Goal: Task Accomplishment & Management: Use online tool/utility

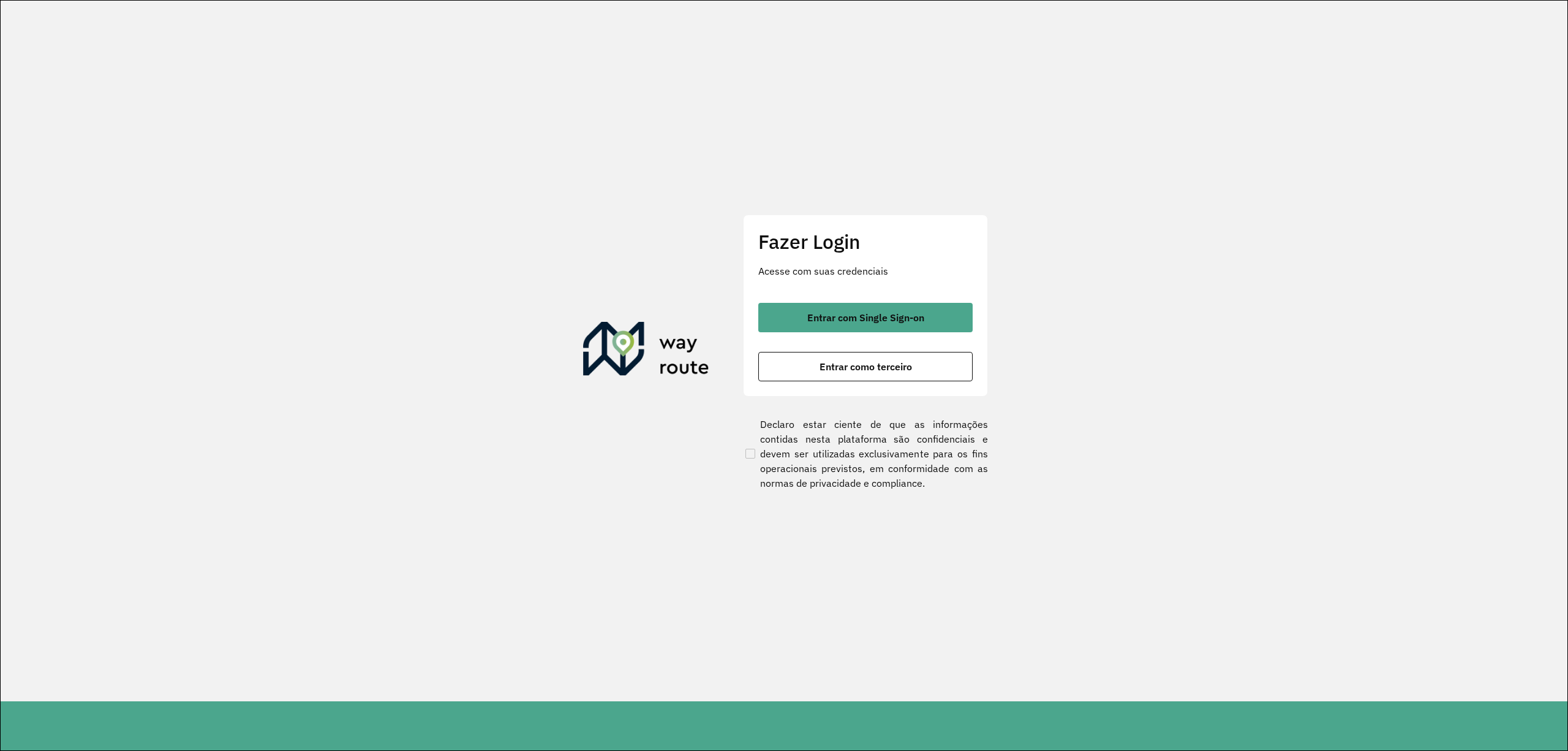
click at [881, 315] on span "Entrar com Single Sign-on" at bounding box center [866, 317] width 117 height 10
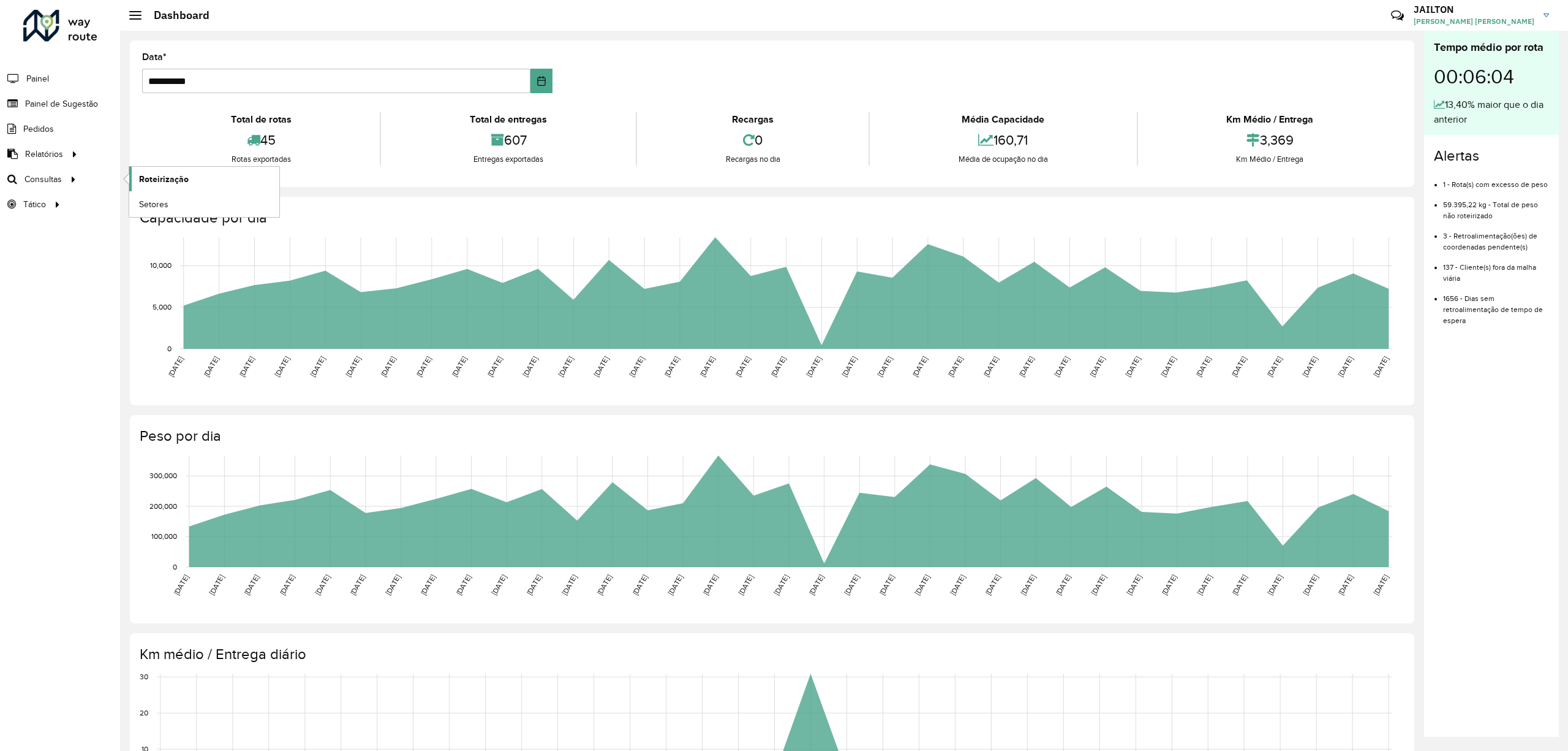
click at [148, 180] on span "Roteirização" at bounding box center [164, 179] width 50 height 13
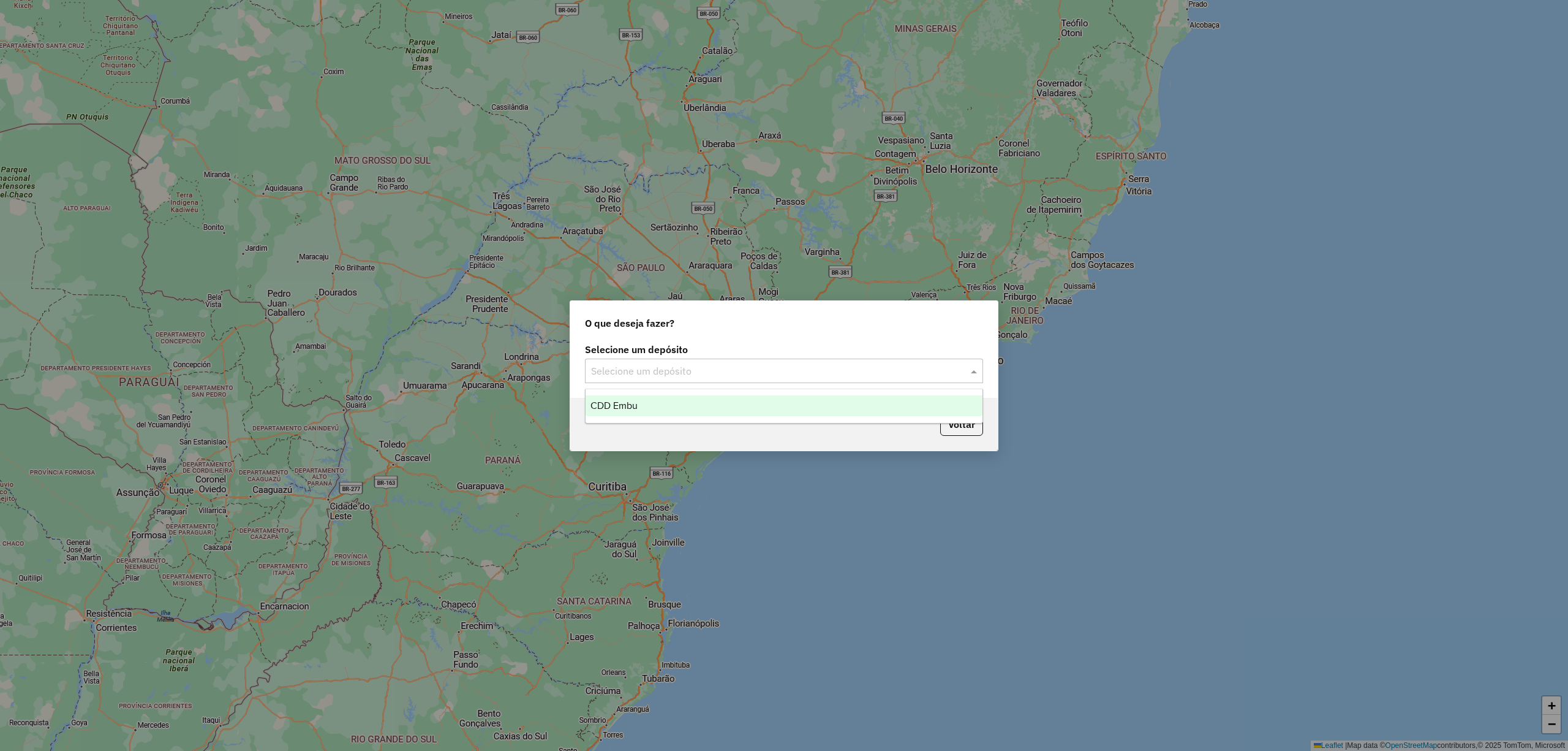
click at [734, 371] on input "text" at bounding box center [772, 371] width 361 height 15
click at [720, 403] on div "CDD Embu" at bounding box center [784, 406] width 396 height 21
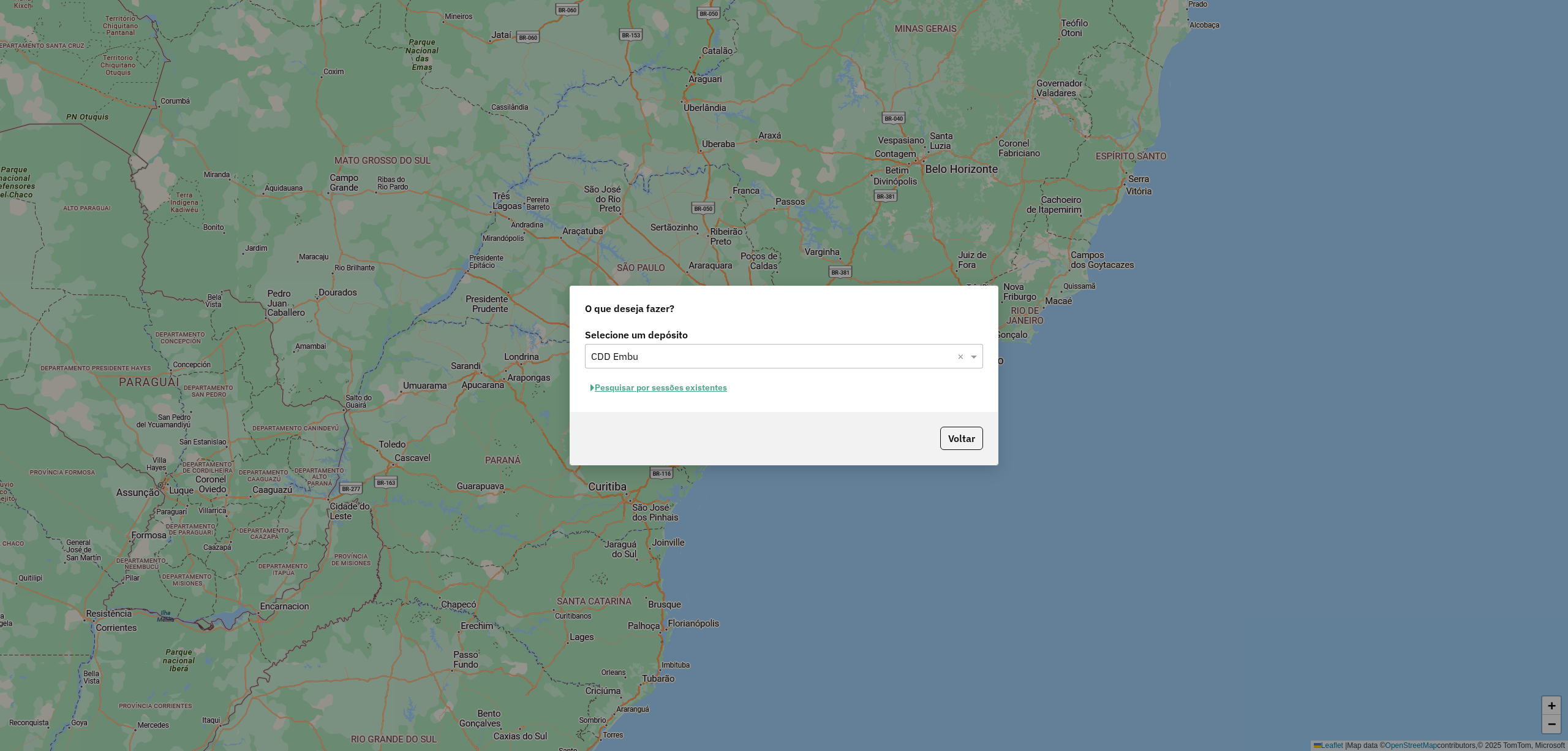
click at [704, 371] on div "Selecione um depósito Selecione um depósito × CDD Embu × Pesquisar por sessões …" at bounding box center [784, 368] width 427 height 86
click at [702, 380] on button "Pesquisar por sessões existentes" at bounding box center [659, 387] width 148 height 19
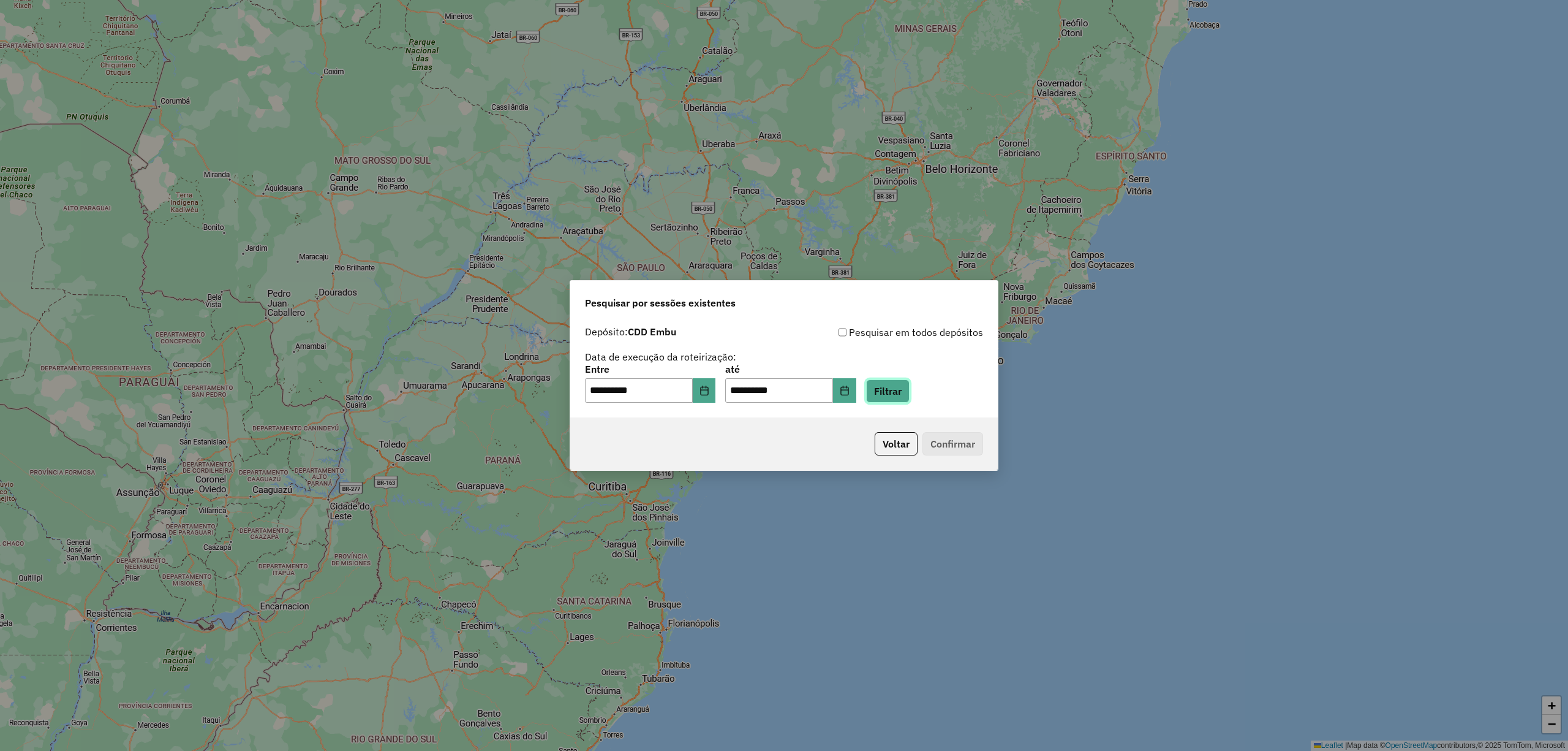
drag, startPoint x: 907, startPoint y: 380, endPoint x: 945, endPoint y: 483, distance: 109.8
click at [909, 380] on button "Filtrar" at bounding box center [888, 390] width 44 height 23
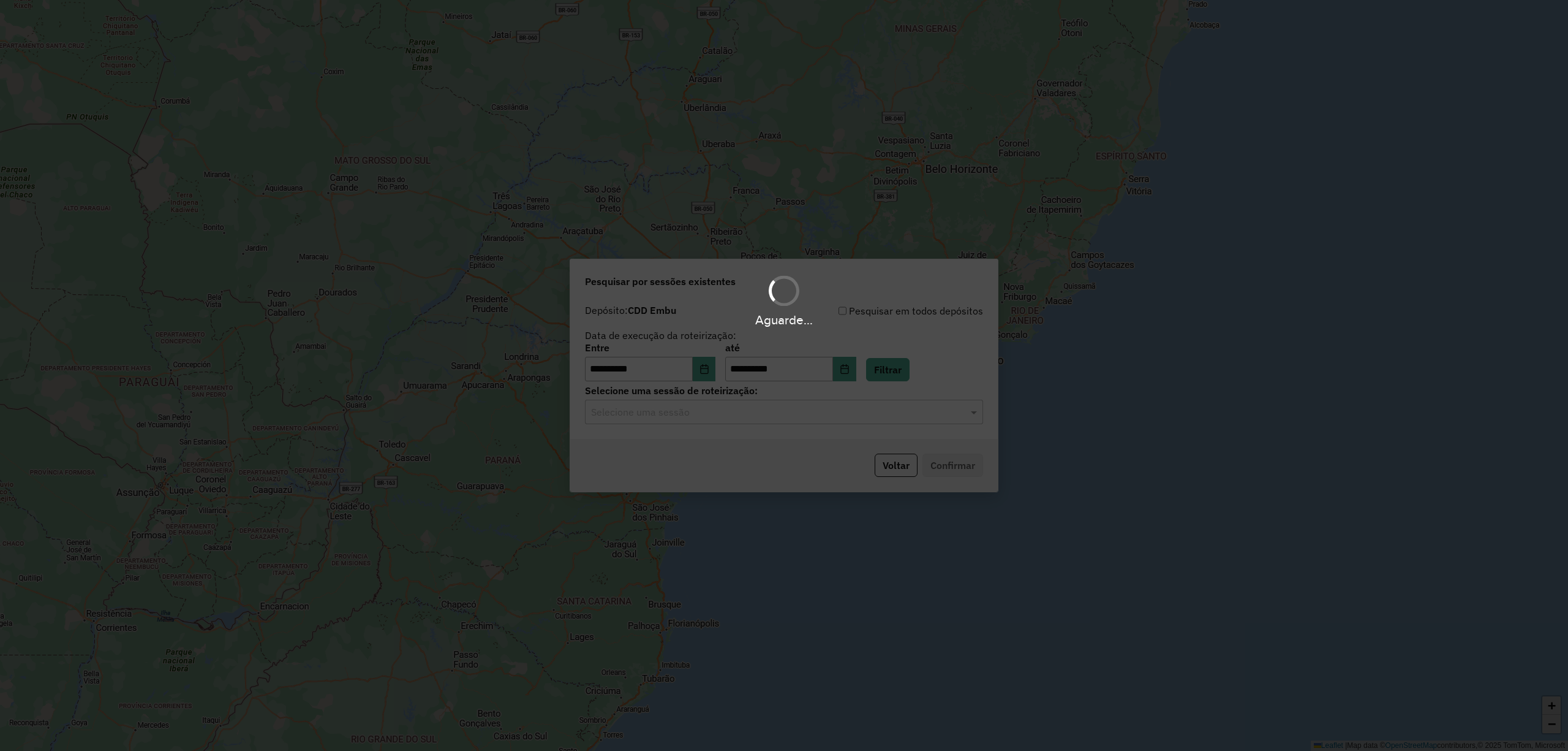
click at [900, 409] on div "Aguarde..." at bounding box center [784, 376] width 1568 height 751
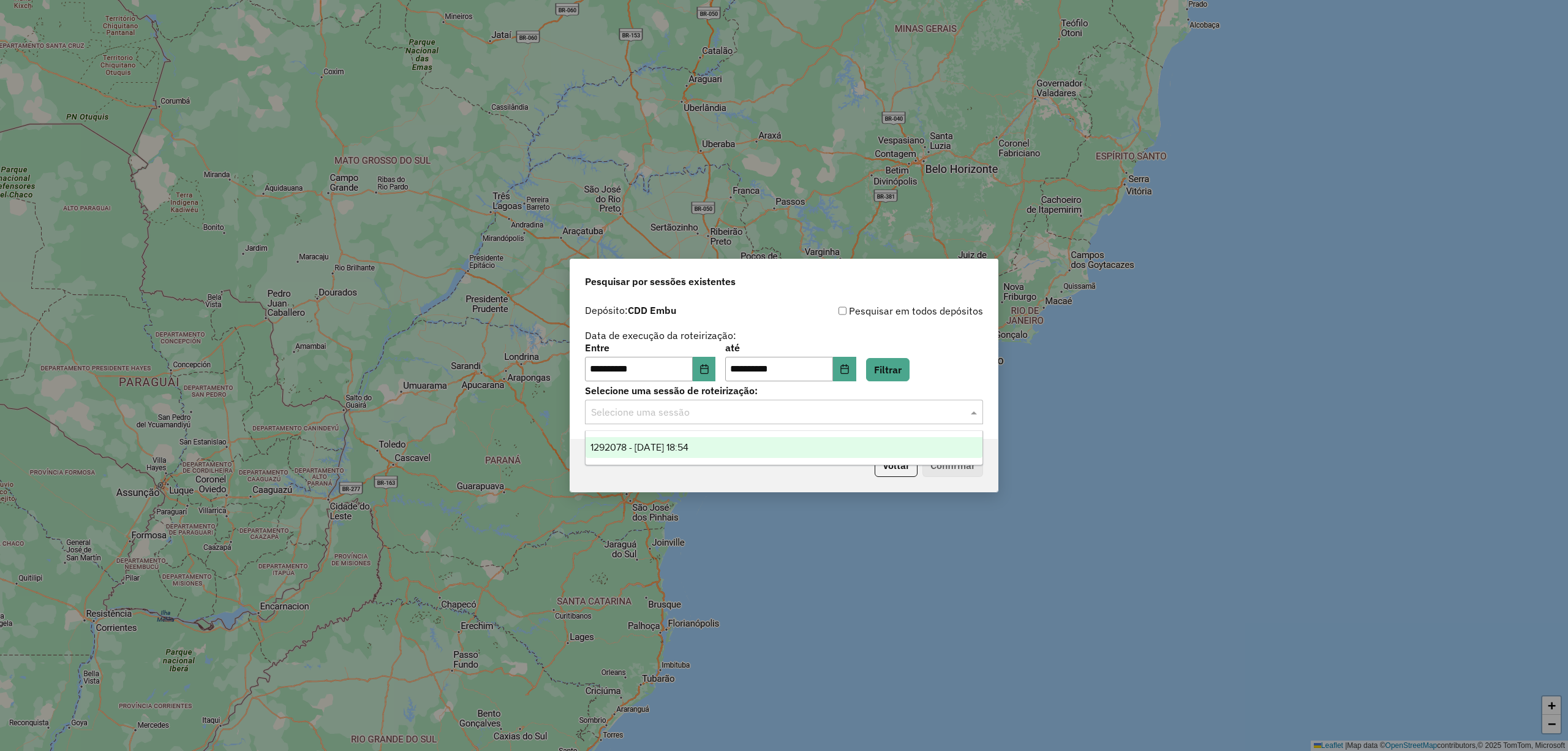
click at [900, 405] on input "text" at bounding box center [772, 412] width 361 height 15
click at [841, 449] on div "1292078 - 10/10/2025 18:54" at bounding box center [784, 447] width 396 height 21
click at [946, 476] on button "Confirmar" at bounding box center [952, 465] width 60 height 23
click at [890, 465] on button "Voltar" at bounding box center [895, 465] width 43 height 23
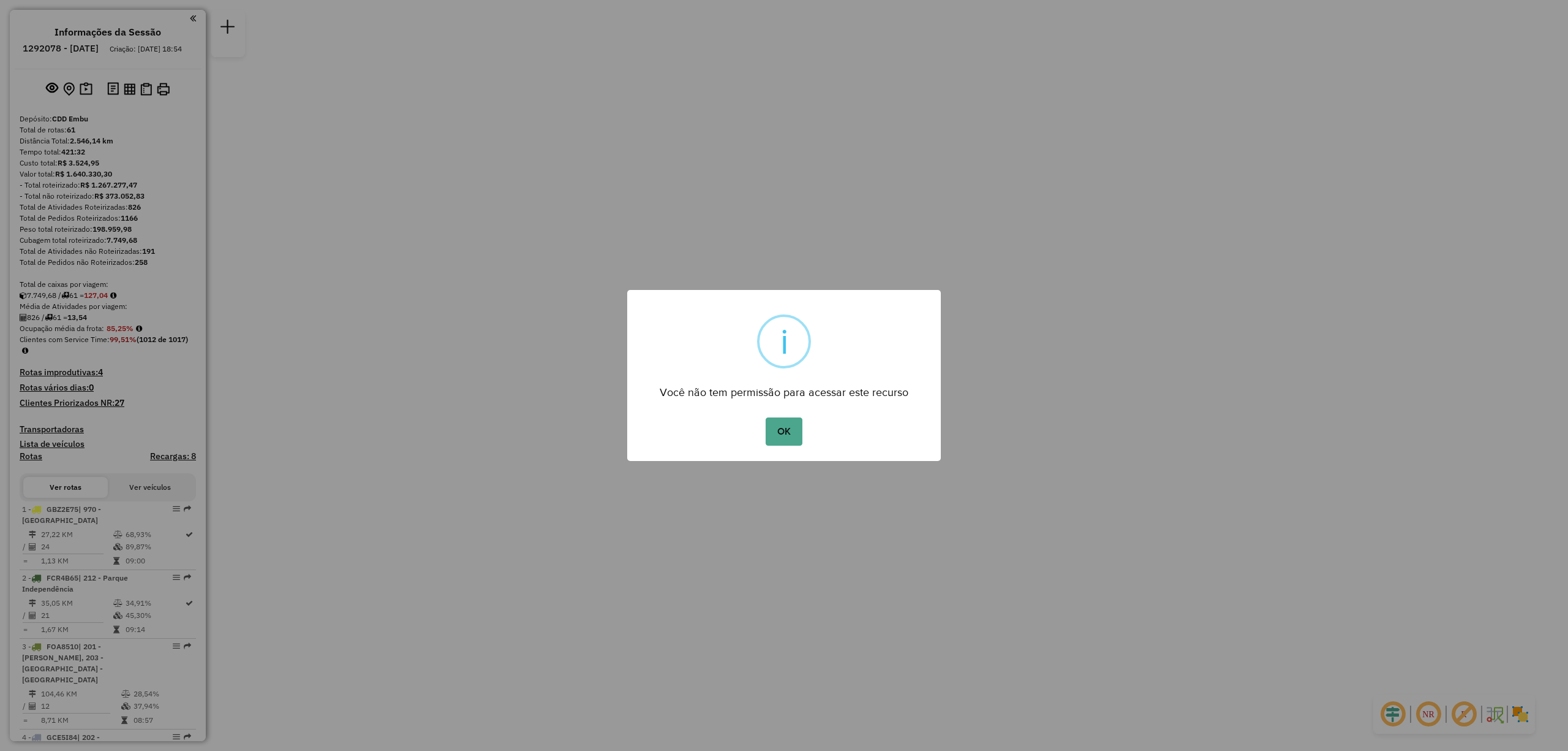
scroll to position [430, 0]
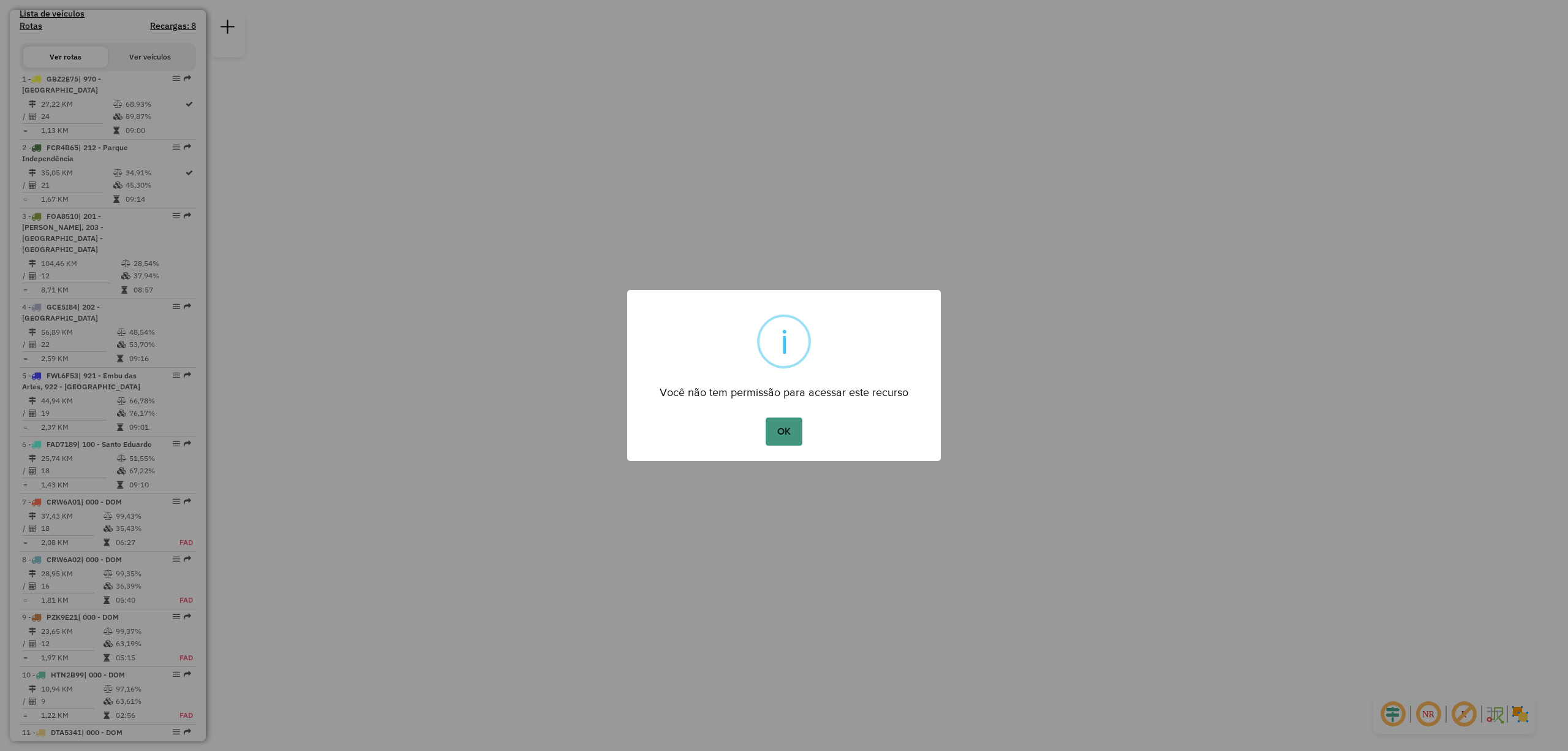
click at [794, 430] on button "OK" at bounding box center [783, 431] width 36 height 28
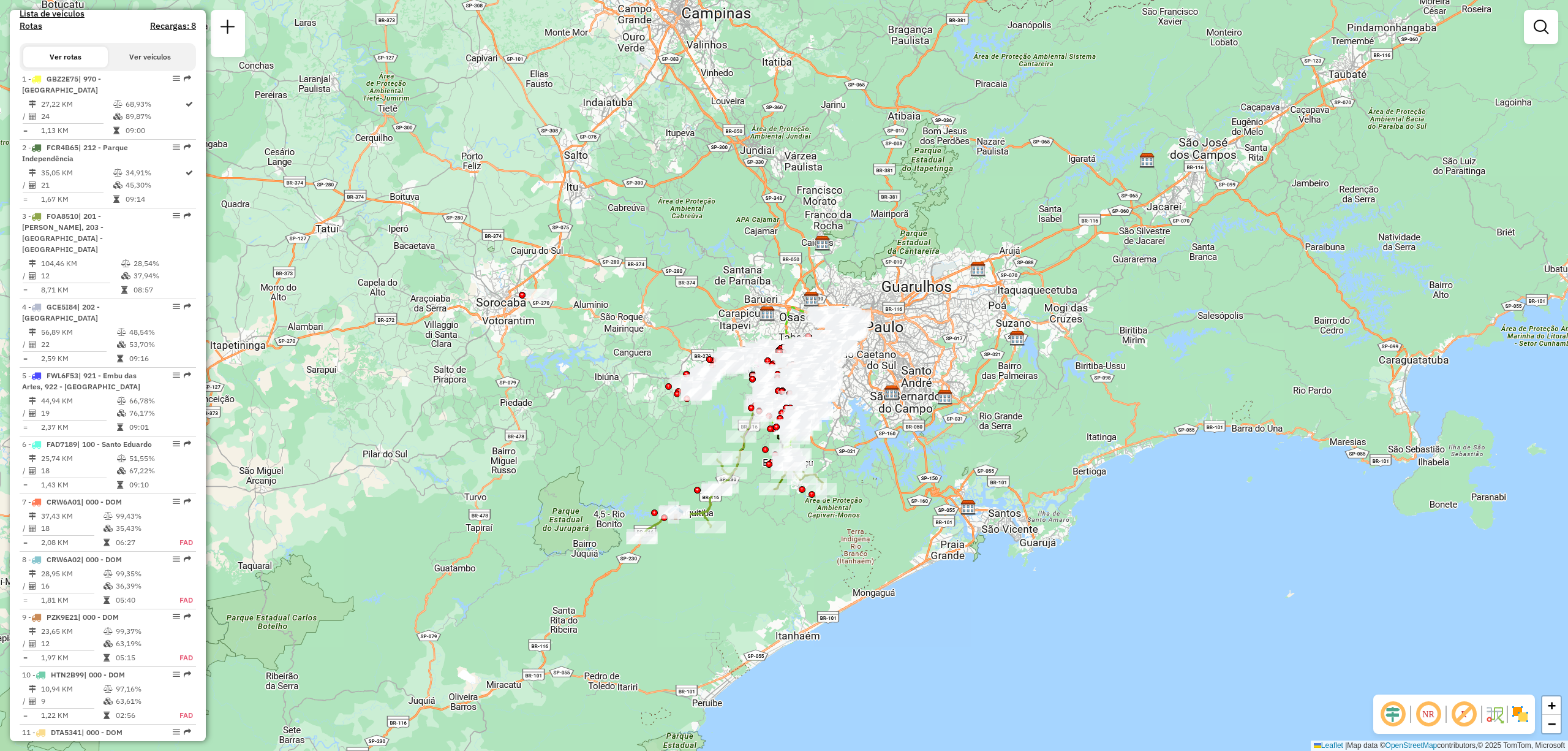
scroll to position [2356, 0]
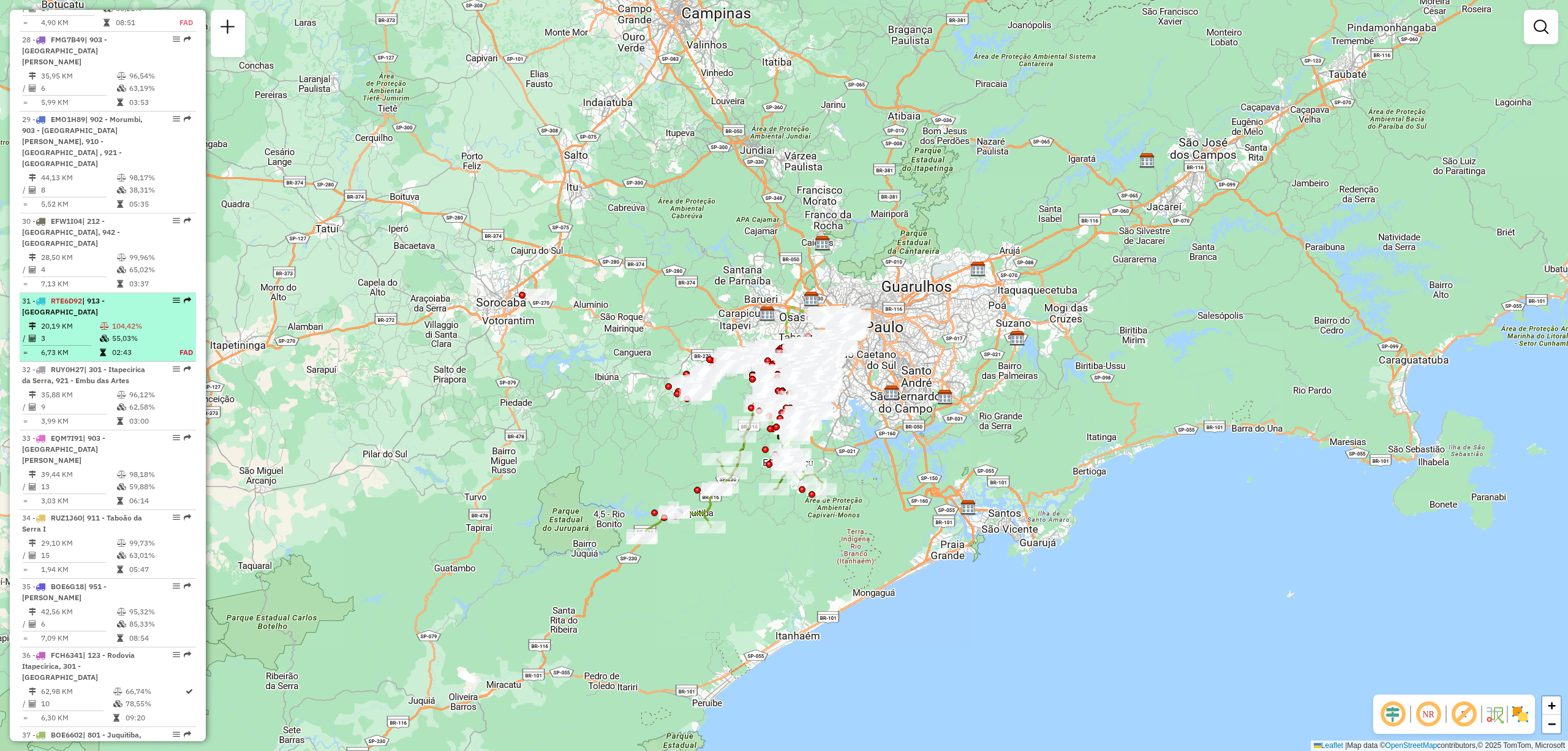
select select "**********"
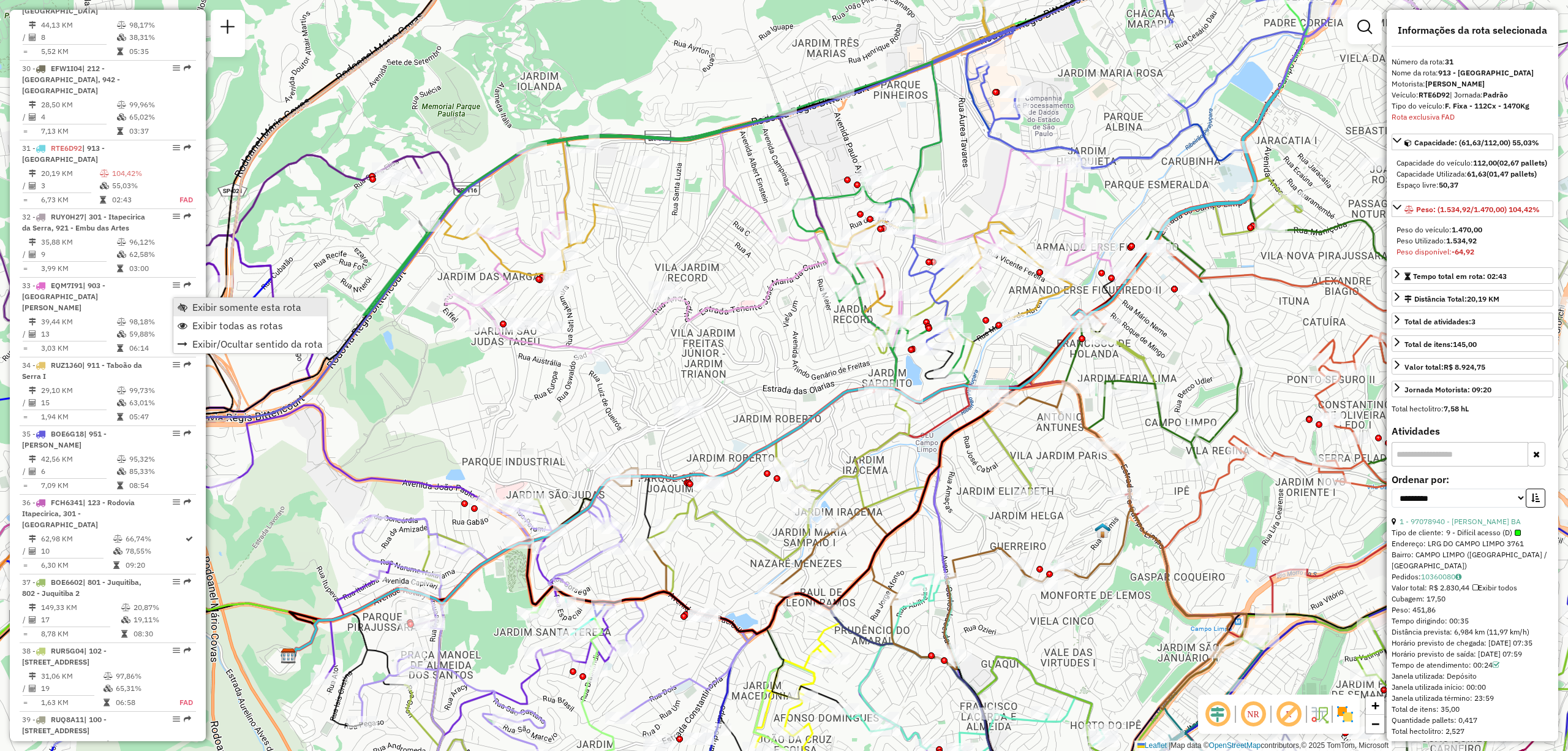
scroll to position [2633, 0]
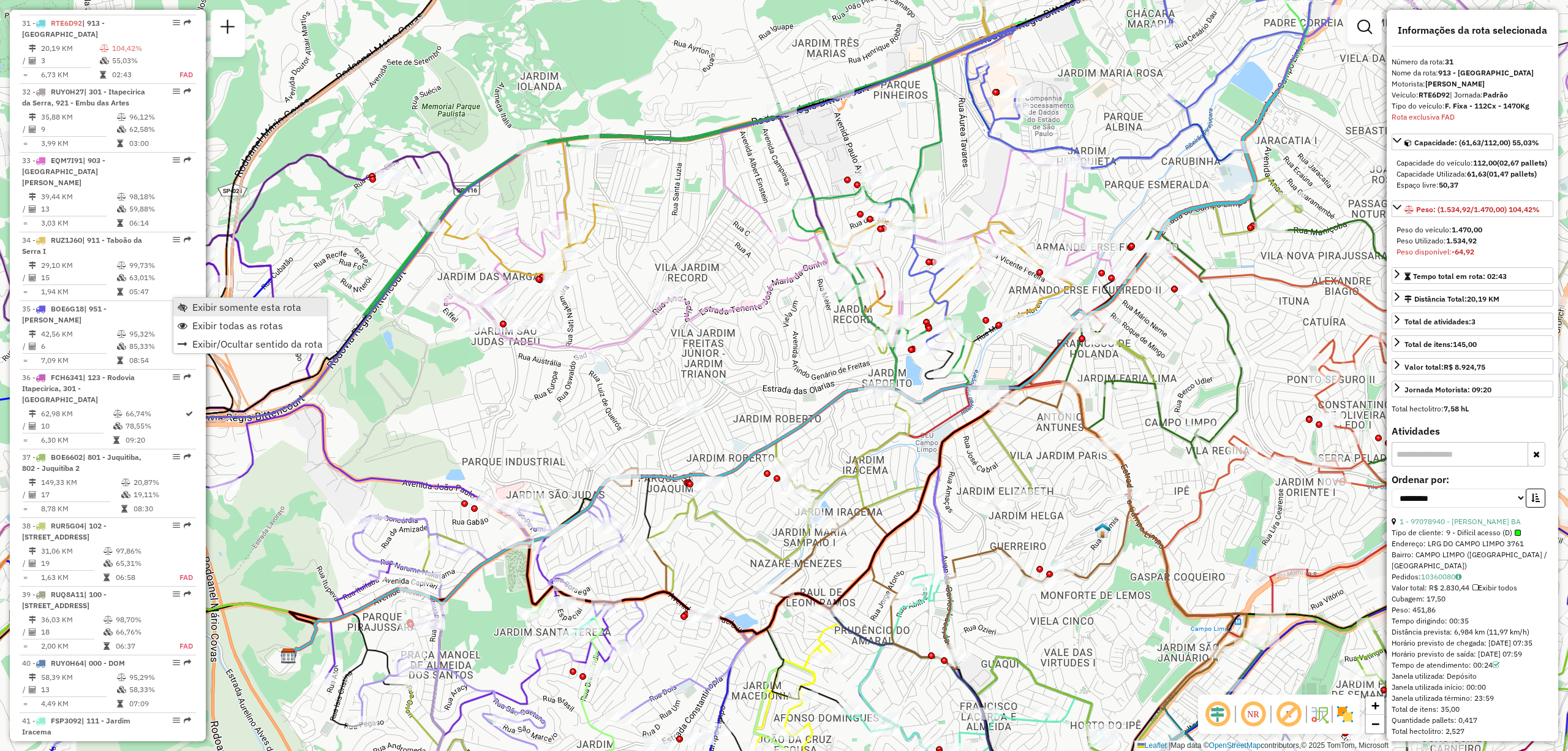
click at [196, 304] on span "Exibir somente esta rota" at bounding box center [247, 307] width 109 height 10
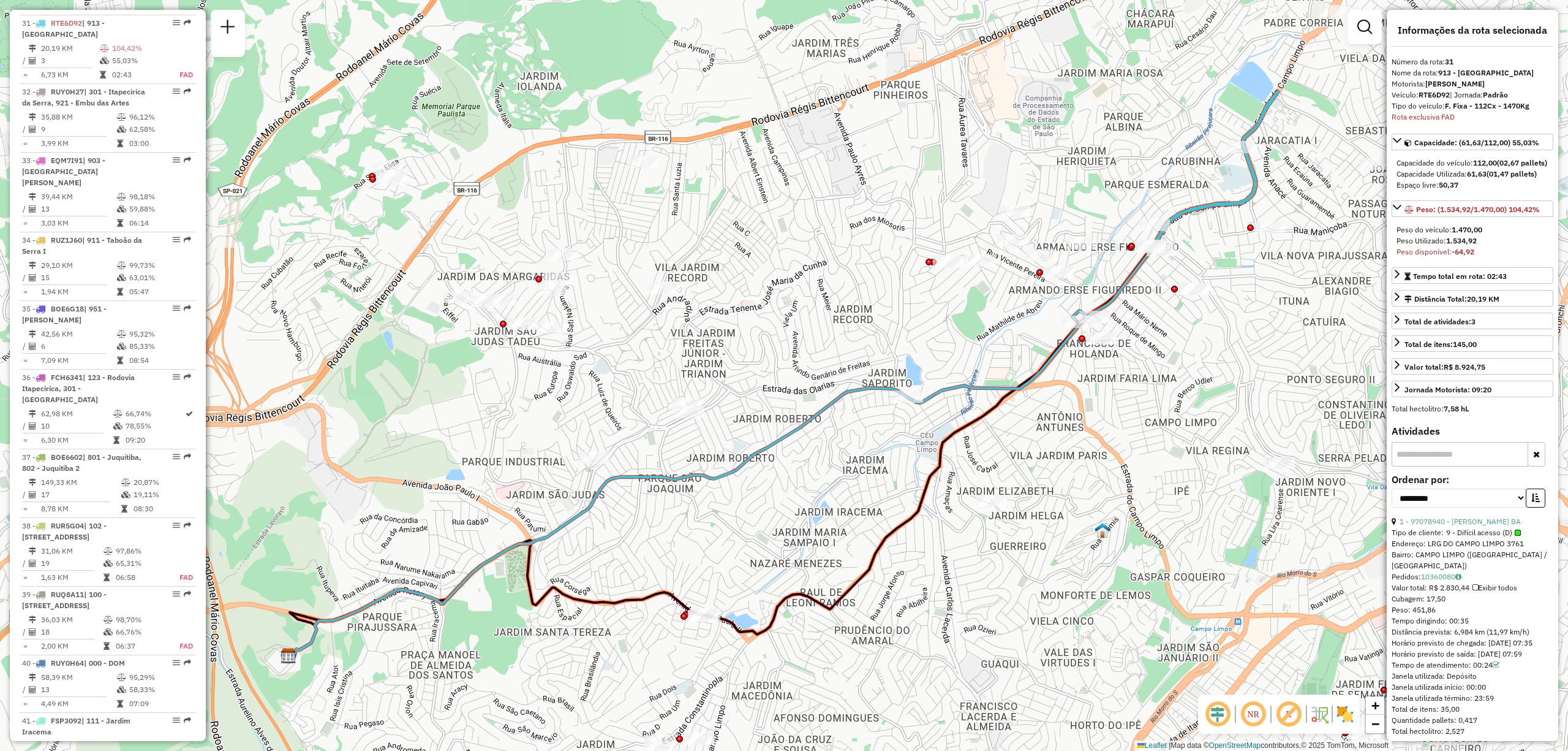
click at [1343, 714] on img at bounding box center [1345, 714] width 20 height 20
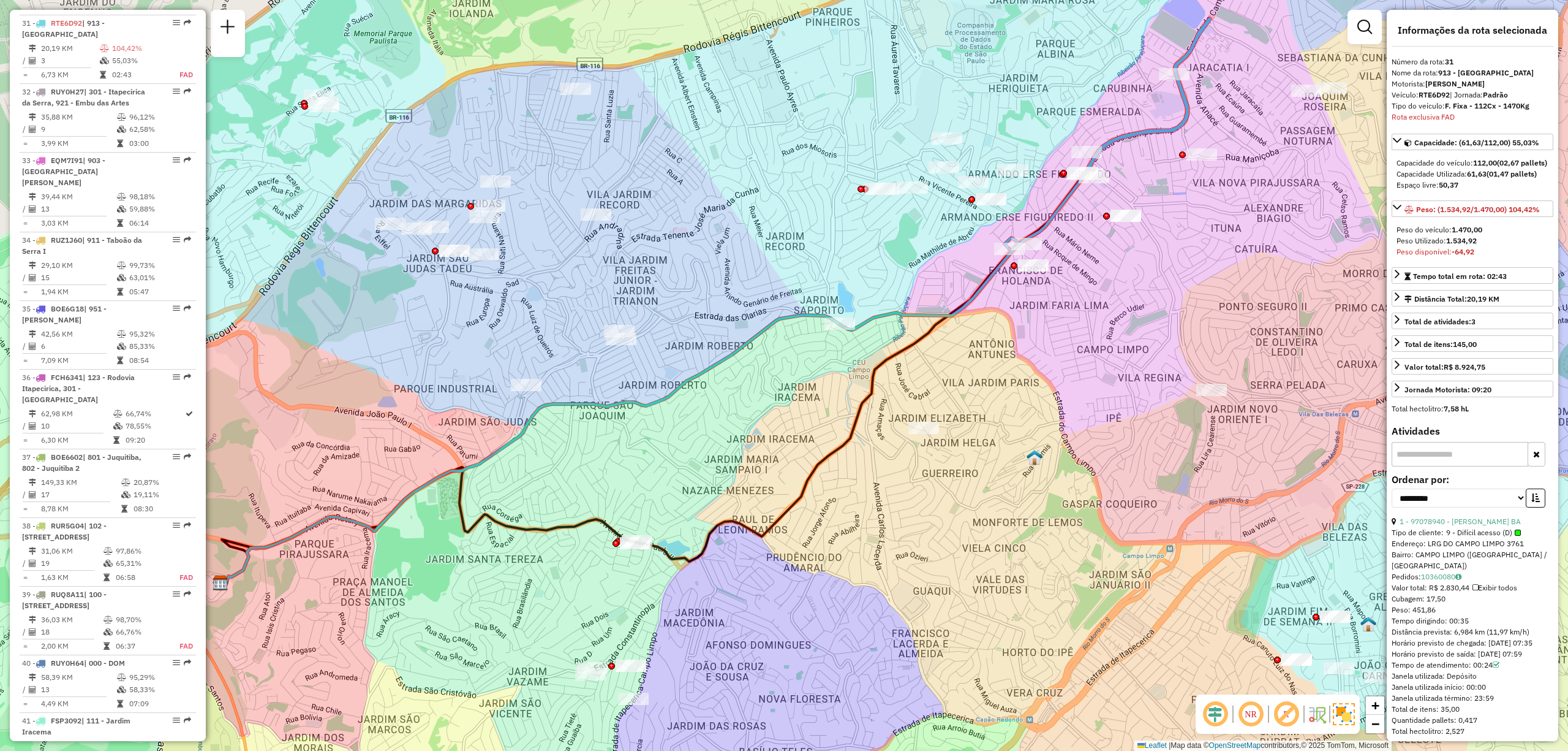
drag, startPoint x: 1084, startPoint y: 394, endPoint x: 1145, endPoint y: 277, distance: 131.9
click at [1145, 275] on div "Janela de atendimento Grade de atendimento Capacidade Transportadoras Veículos …" at bounding box center [784, 376] width 1568 height 751
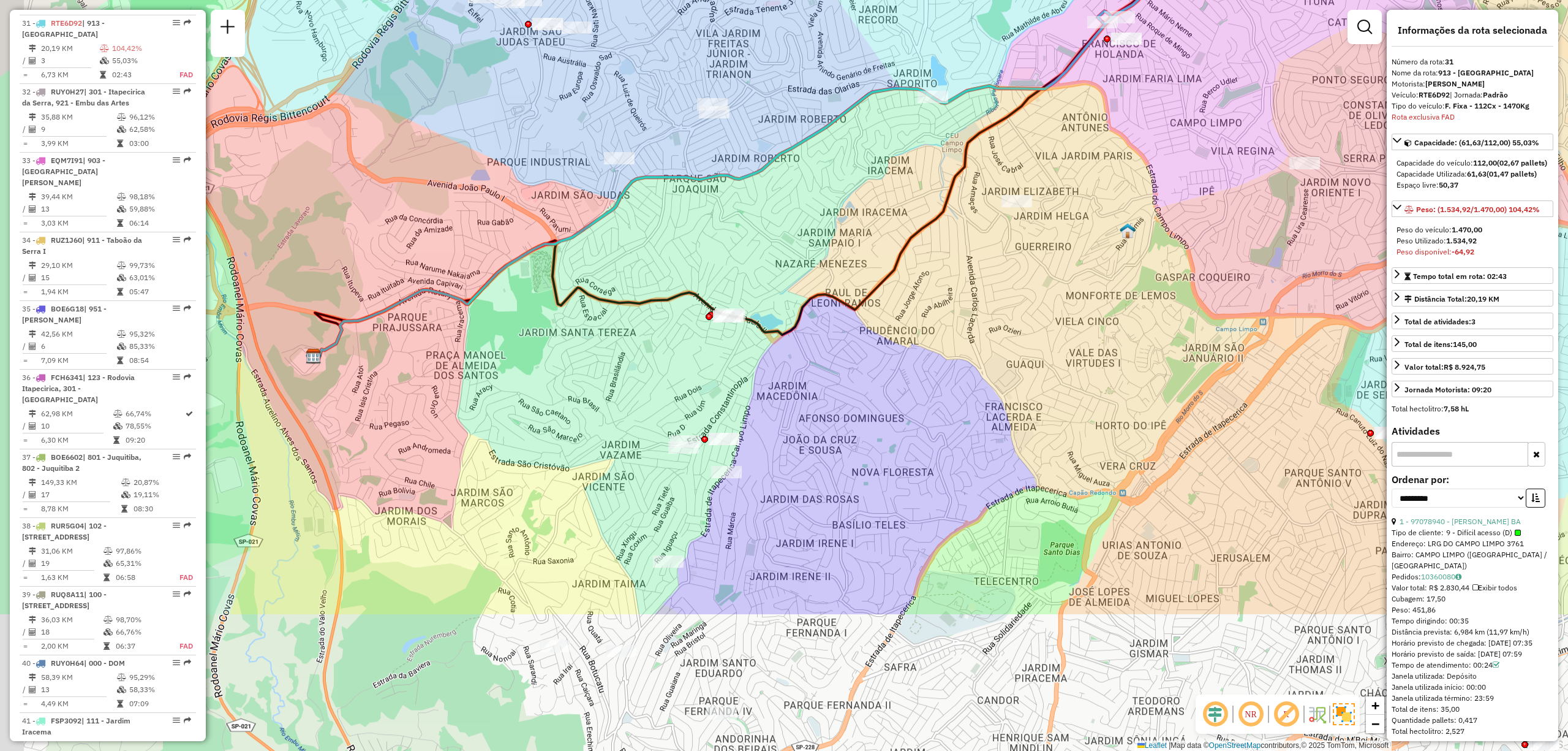
drag, startPoint x: 1172, startPoint y: 589, endPoint x: 1271, endPoint y: 385, distance: 226.8
click at [1271, 385] on div "Janela de atendimento Grade de atendimento Capacidade Transportadoras Veículos …" at bounding box center [784, 376] width 1568 height 751
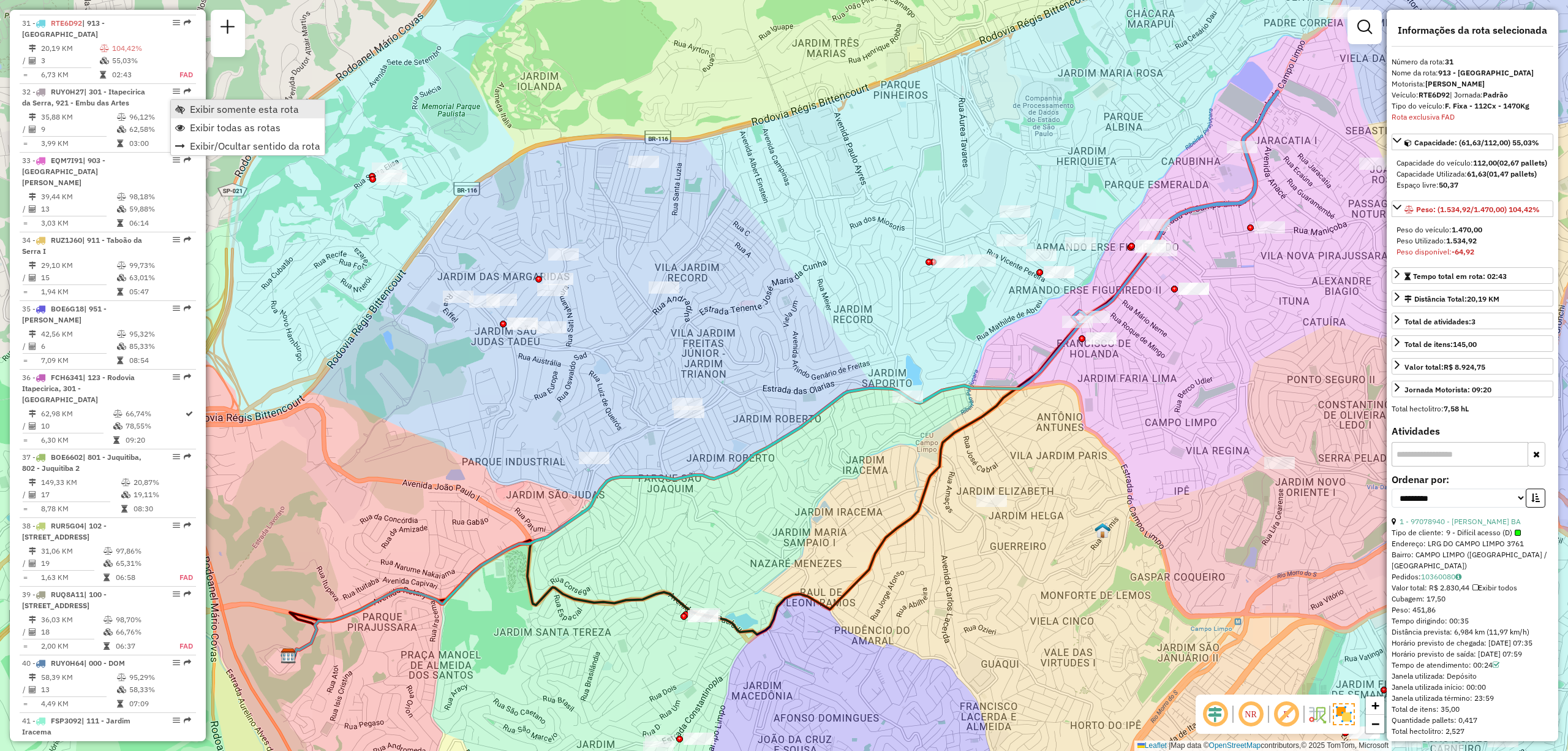
click at [208, 105] on span "Exibir somente esta rota" at bounding box center [244, 109] width 109 height 10
click at [1344, 711] on img at bounding box center [1343, 714] width 22 height 22
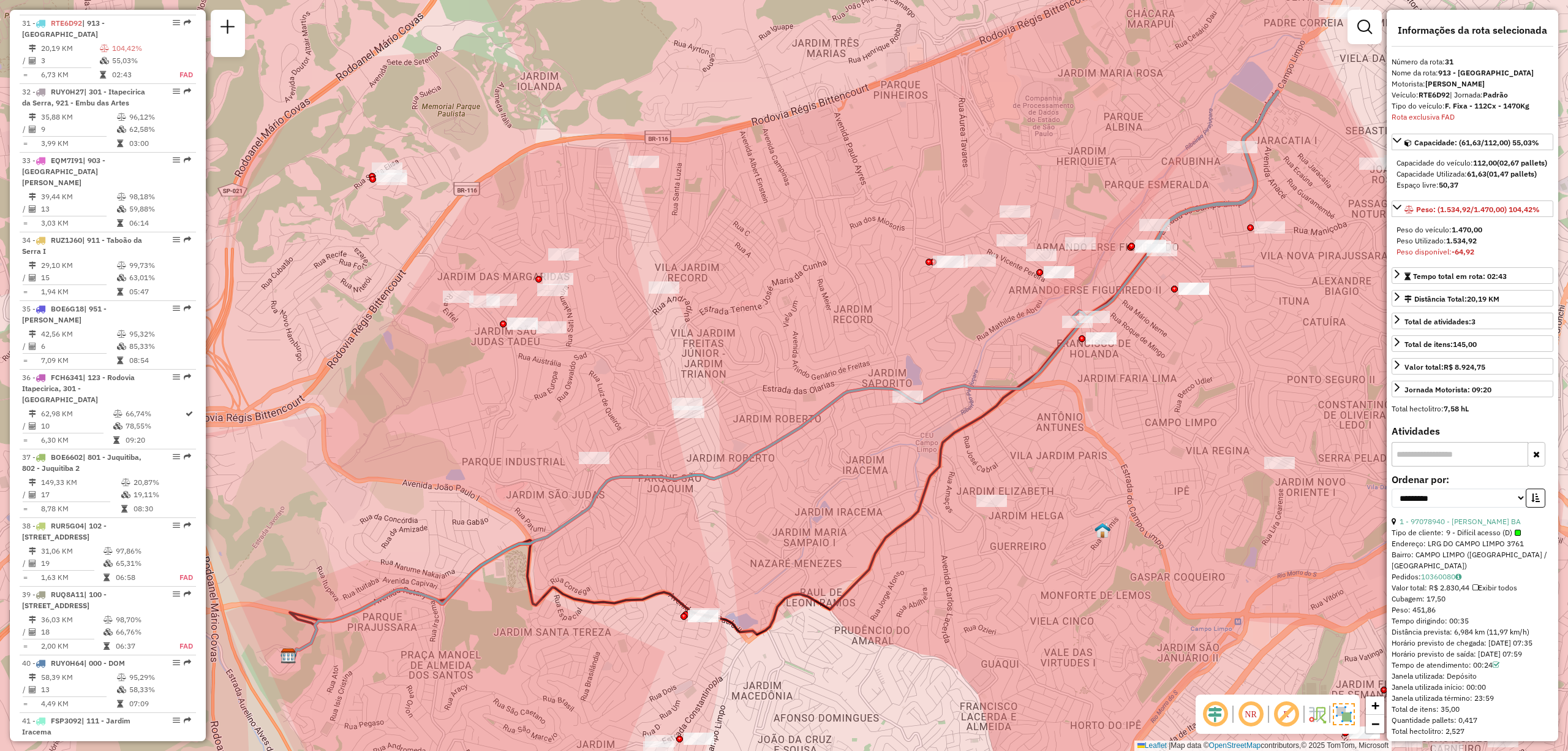
click at [1348, 712] on img at bounding box center [1343, 714] width 22 height 22
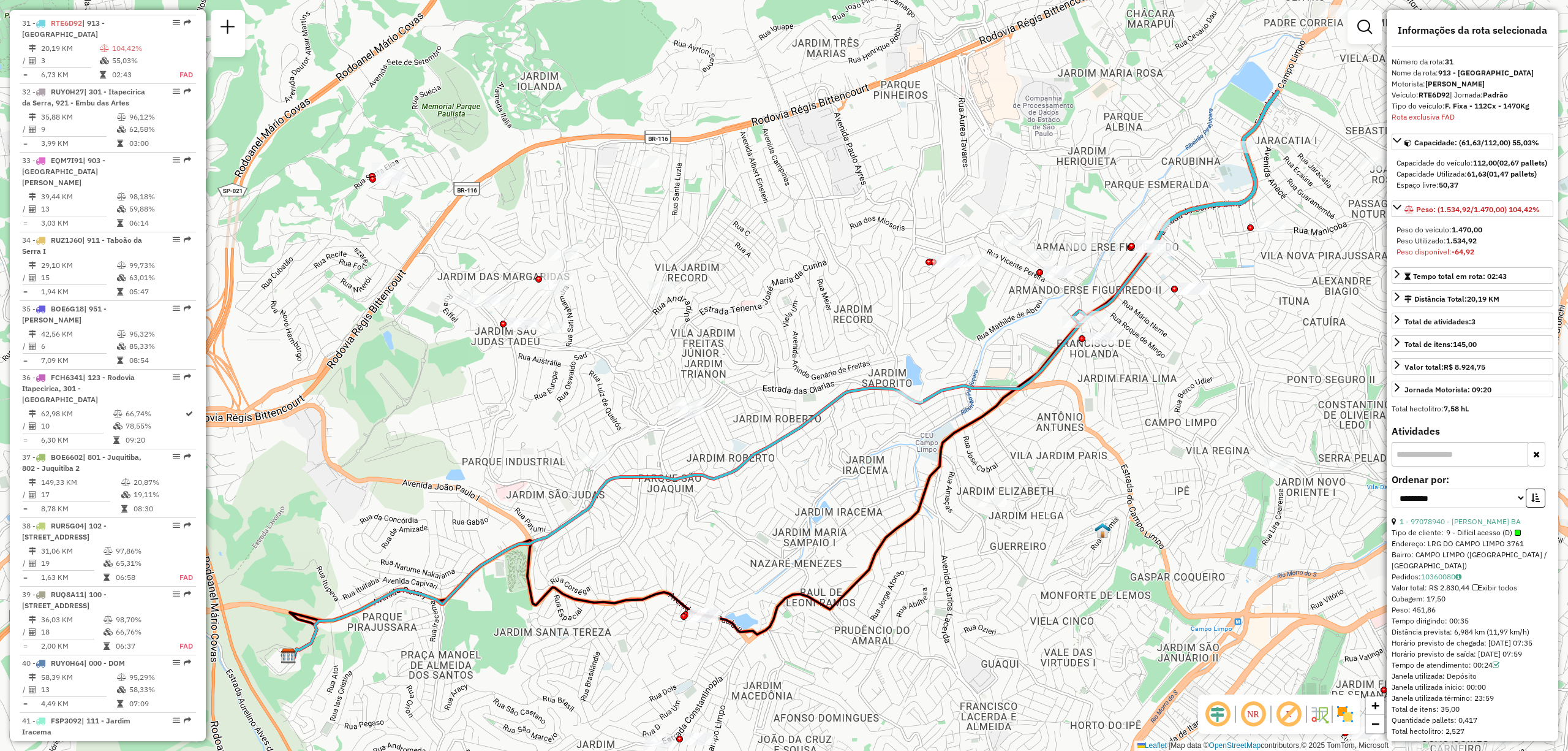
click at [1272, 719] on img at bounding box center [1271, 714] width 6 height 20
click at [1261, 711] on em at bounding box center [1253, 714] width 30 height 30
click at [1212, 712] on em at bounding box center [1218, 714] width 30 height 30
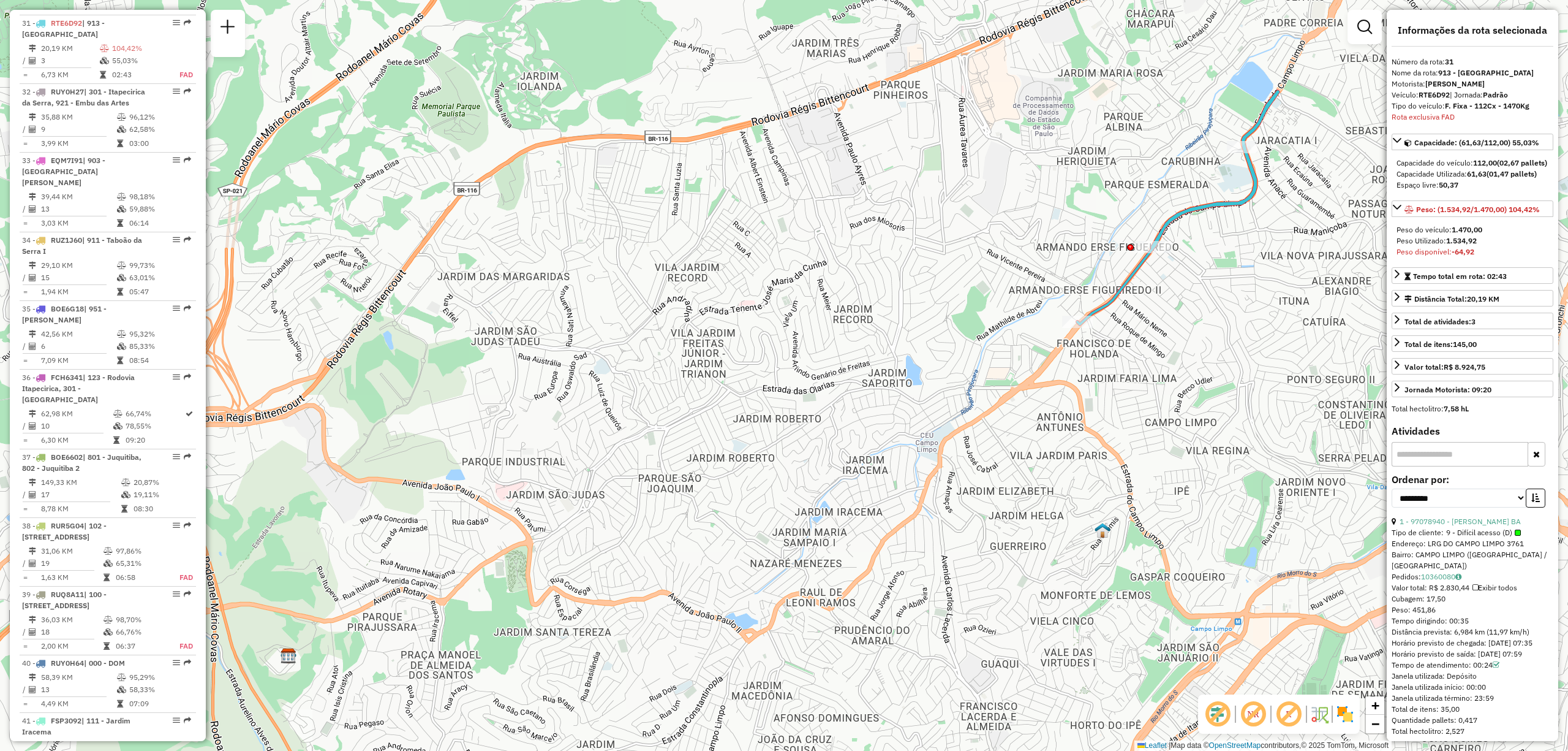
click at [1216, 722] on em at bounding box center [1218, 714] width 30 height 30
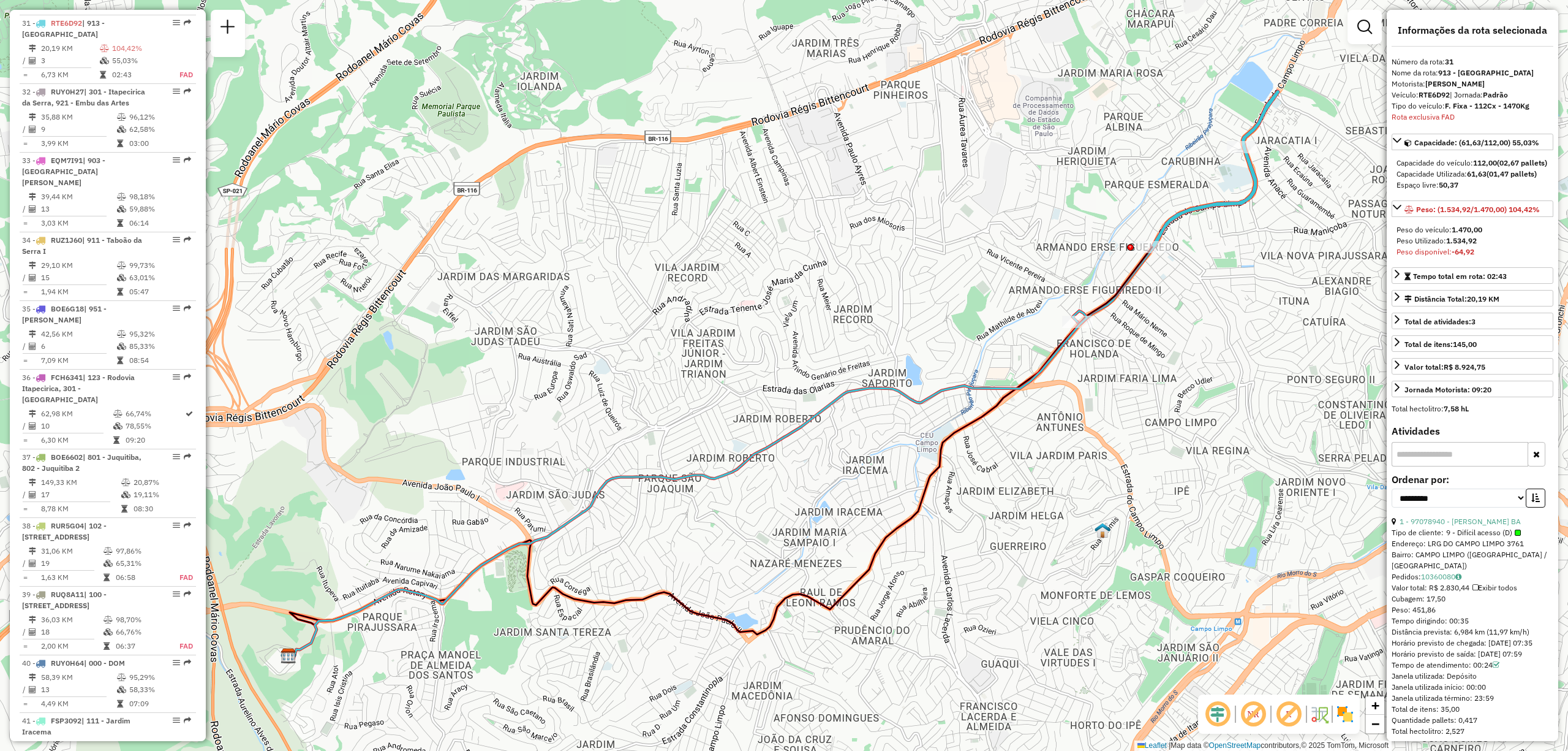
click at [1290, 713] on em at bounding box center [1289, 714] width 30 height 30
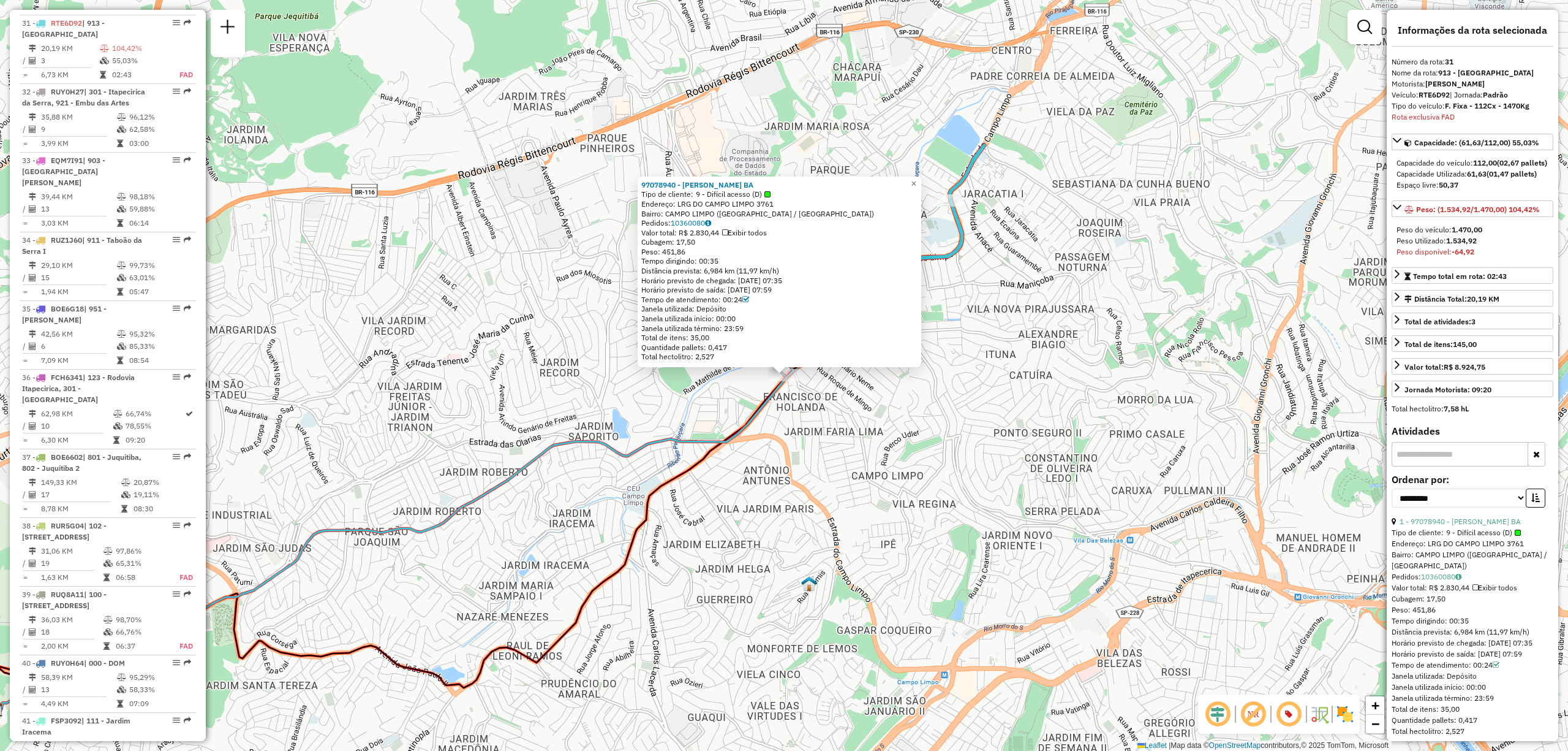
drag, startPoint x: 1103, startPoint y: 229, endPoint x: 1084, endPoint y: 391, distance: 163.1
click at [1084, 391] on div "97078940 - J FERREIRA BASTOS BA Tipo de cliente: 9 - Difícil acesso (D) Endereç…" at bounding box center [784, 376] width 1568 height 751
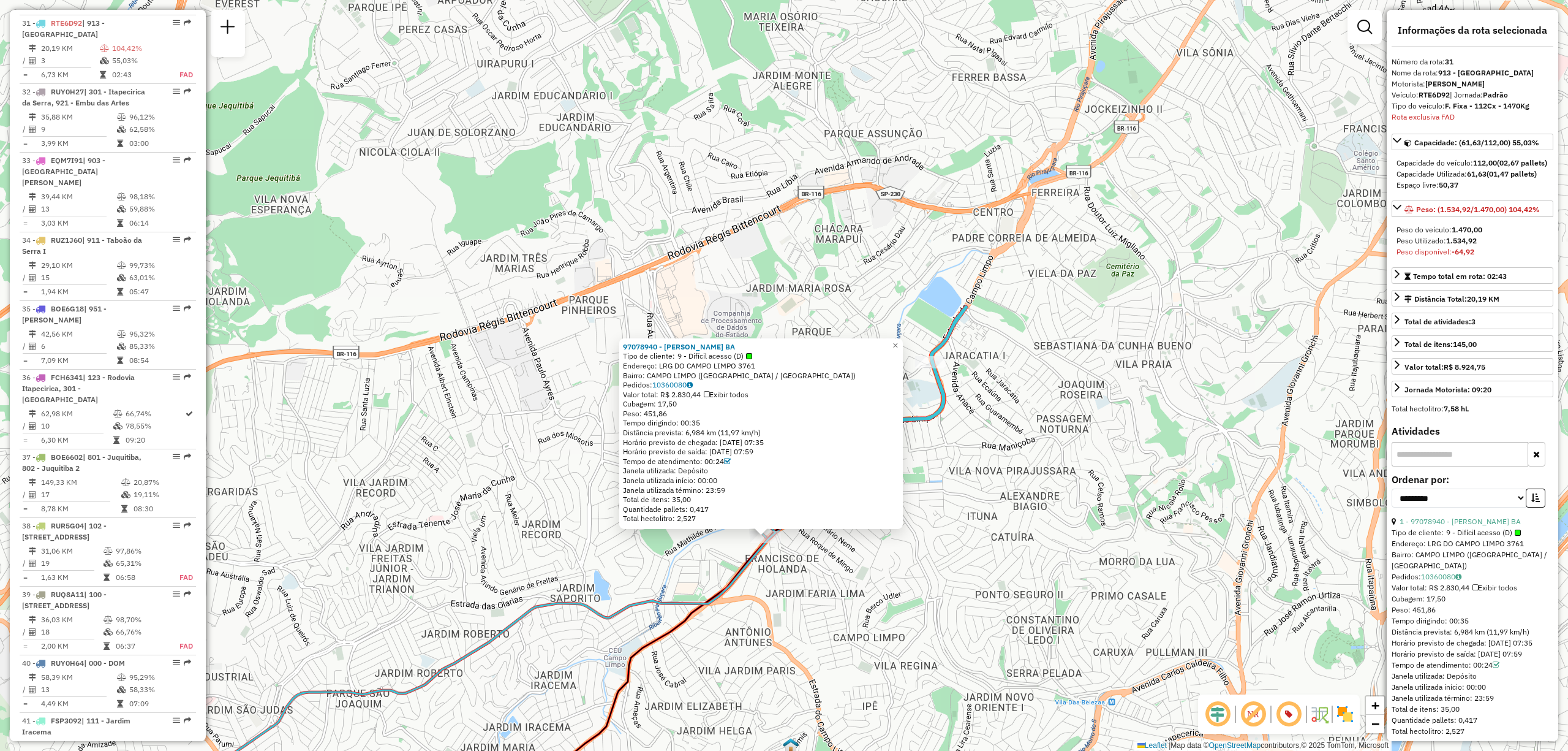
click at [1045, 341] on div "97078940 - J FERREIRA BASTOS BA Tipo de cliente: 9 - Difícil acesso (D) Endereç…" at bounding box center [784, 376] width 1568 height 751
click at [901, 345] on span "×" at bounding box center [898, 345] width 6 height 11
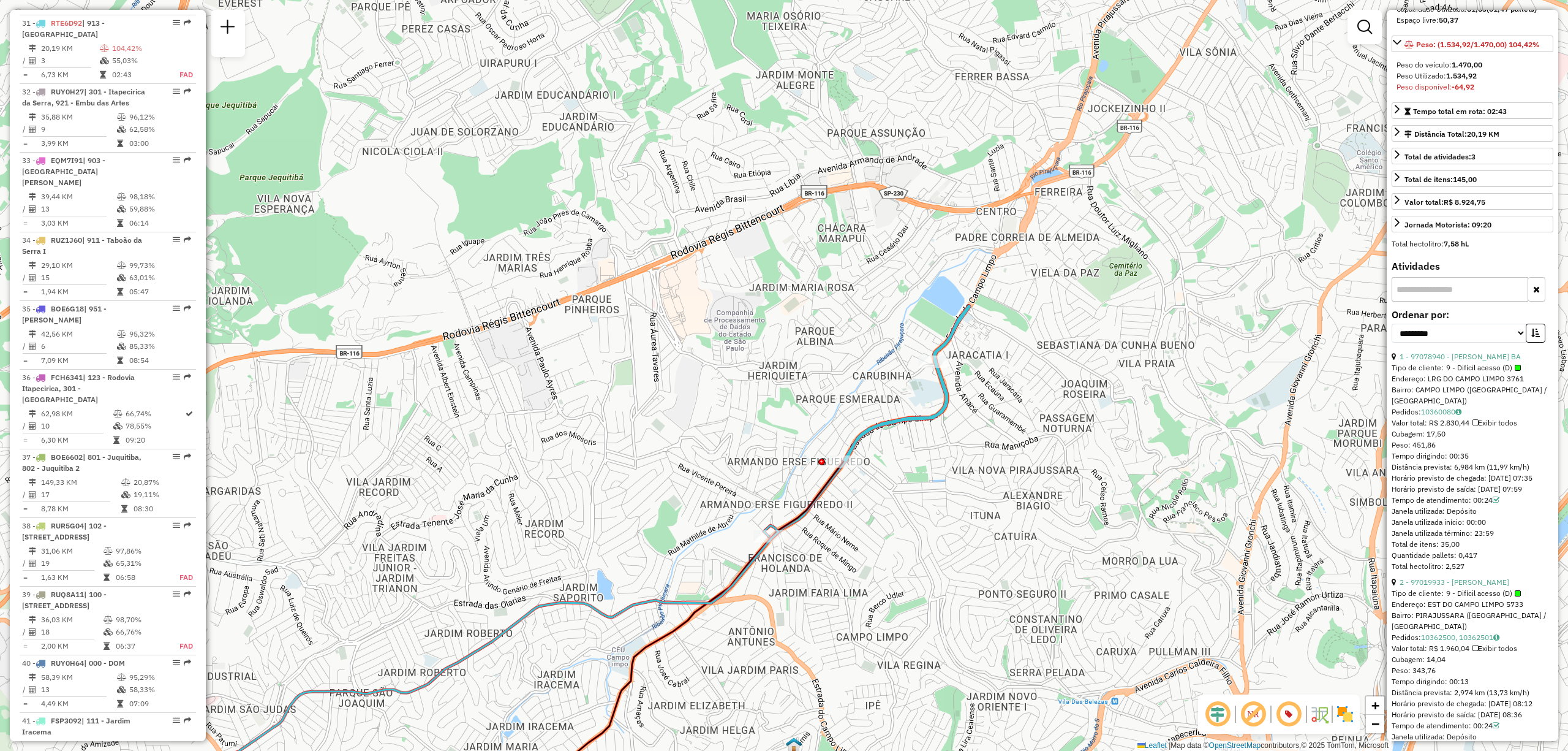
scroll to position [246, 0]
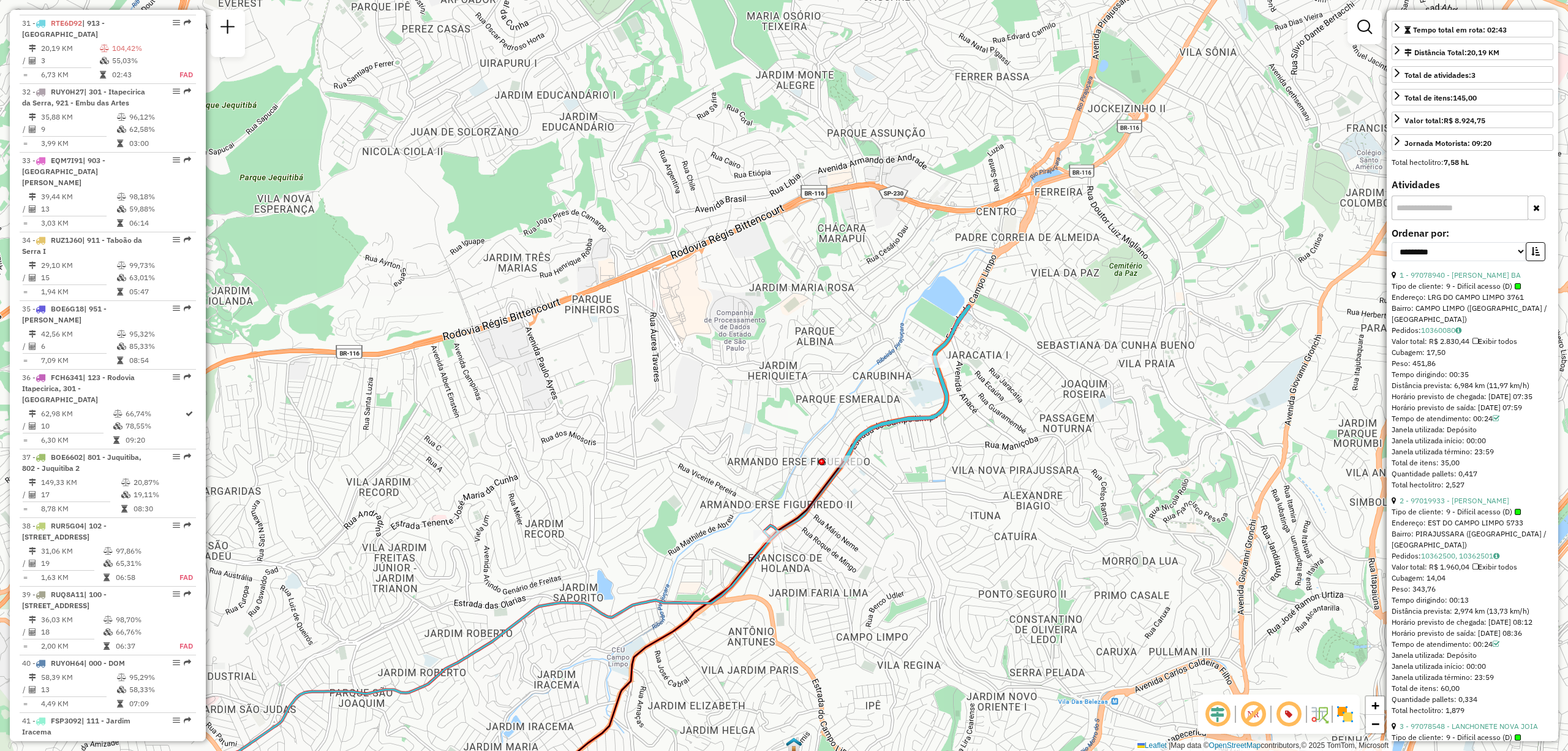
click at [1344, 707] on img at bounding box center [1345, 714] width 20 height 20
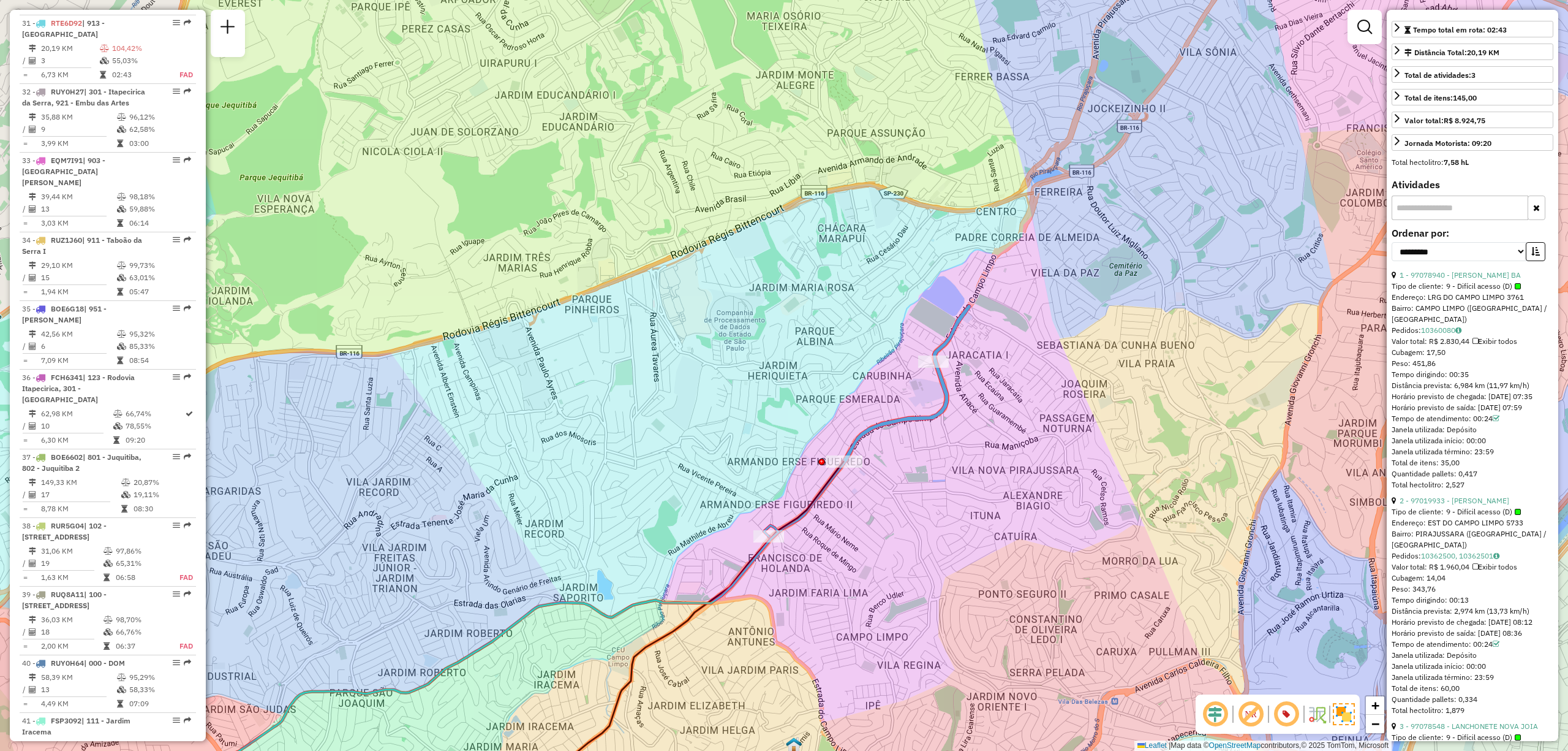
click at [1252, 712] on em at bounding box center [1251, 714] width 30 height 30
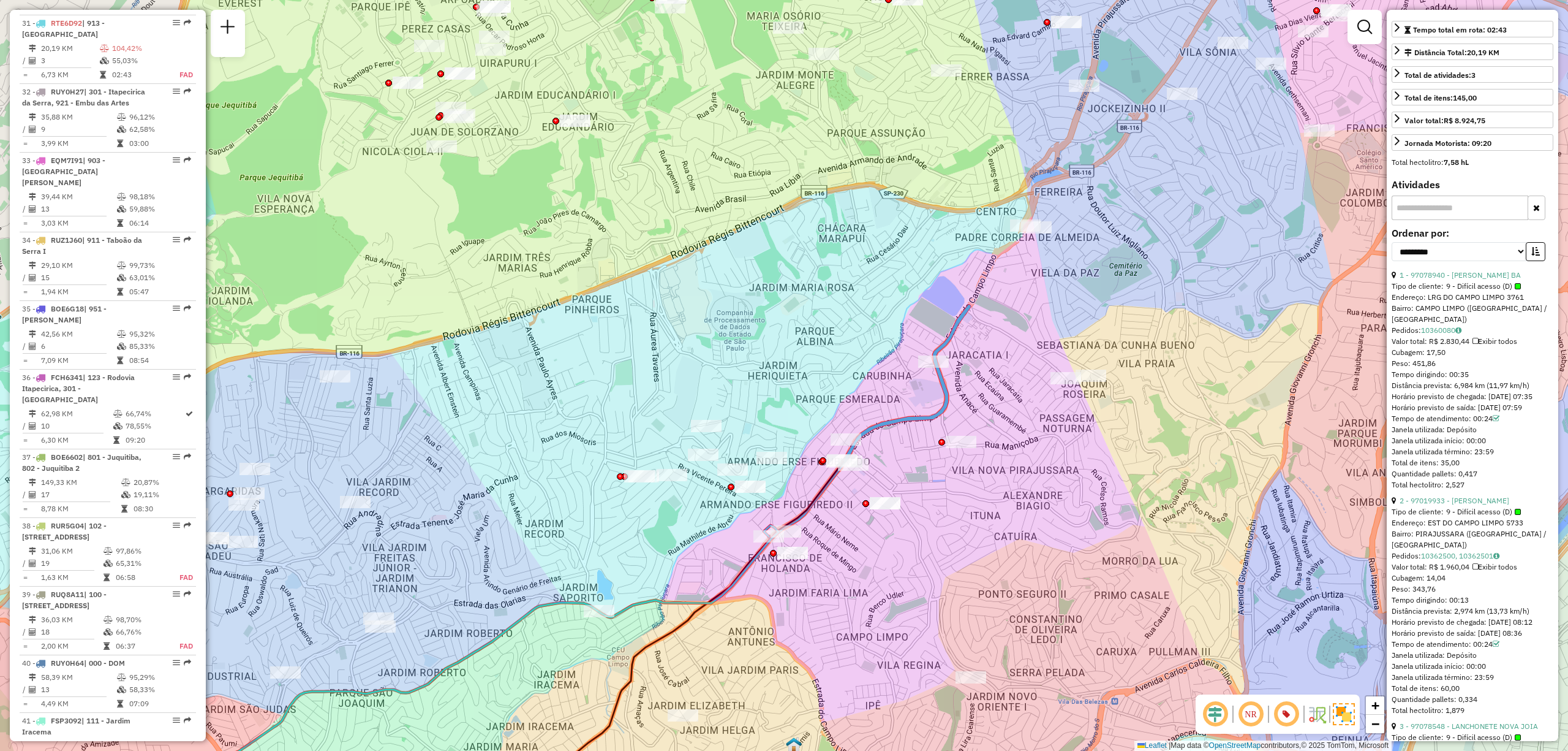
click at [1252, 712] on em at bounding box center [1251, 714] width 30 height 30
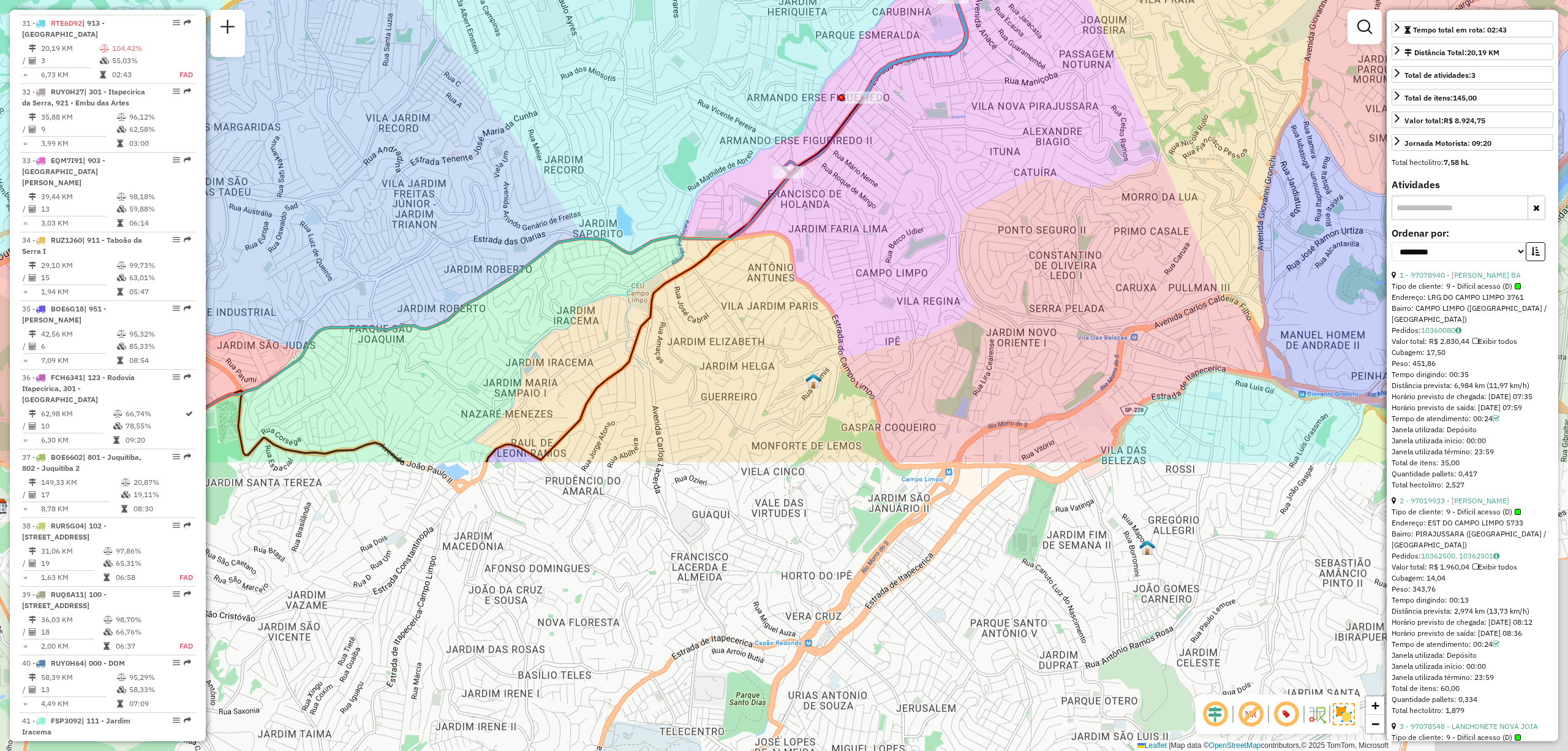
drag, startPoint x: 937, startPoint y: 508, endPoint x: 948, endPoint y: 269, distance: 239.3
click at [948, 269] on div "Janela de atendimento Grade de atendimento Capacidade Transportadoras Veículos …" at bounding box center [784, 376] width 1568 height 751
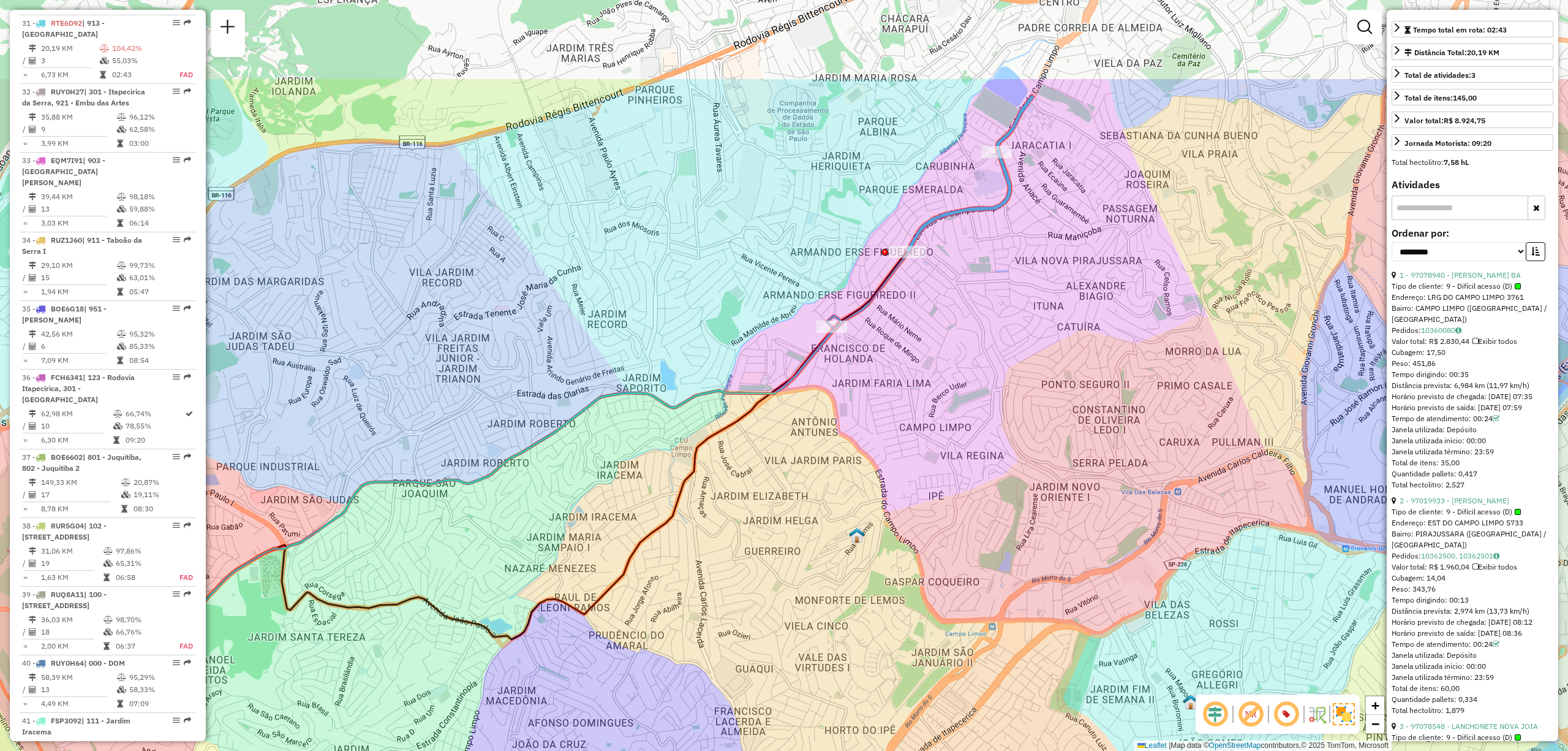
drag, startPoint x: 951, startPoint y: 281, endPoint x: 994, endPoint y: 435, distance: 159.9
click at [994, 435] on div "Janela de atendimento Grade de atendimento Capacidade Transportadoras Veículos …" at bounding box center [784, 376] width 1568 height 751
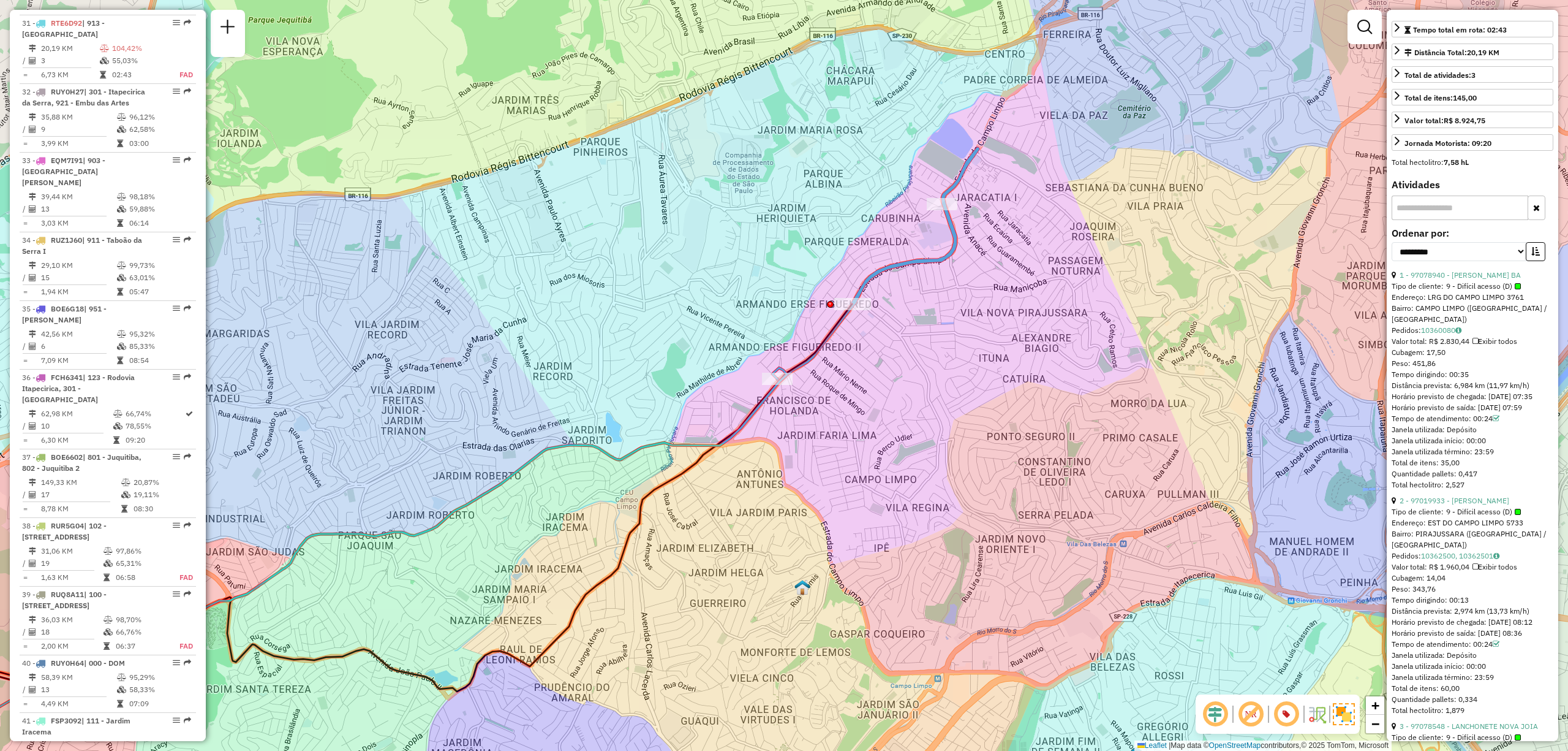
drag, startPoint x: 1070, startPoint y: 354, endPoint x: 1017, endPoint y: 407, distance: 75.0
click at [1017, 407] on div "Janela de atendimento Grade de atendimento Capacidade Transportadoras Veículos …" at bounding box center [784, 376] width 1568 height 751
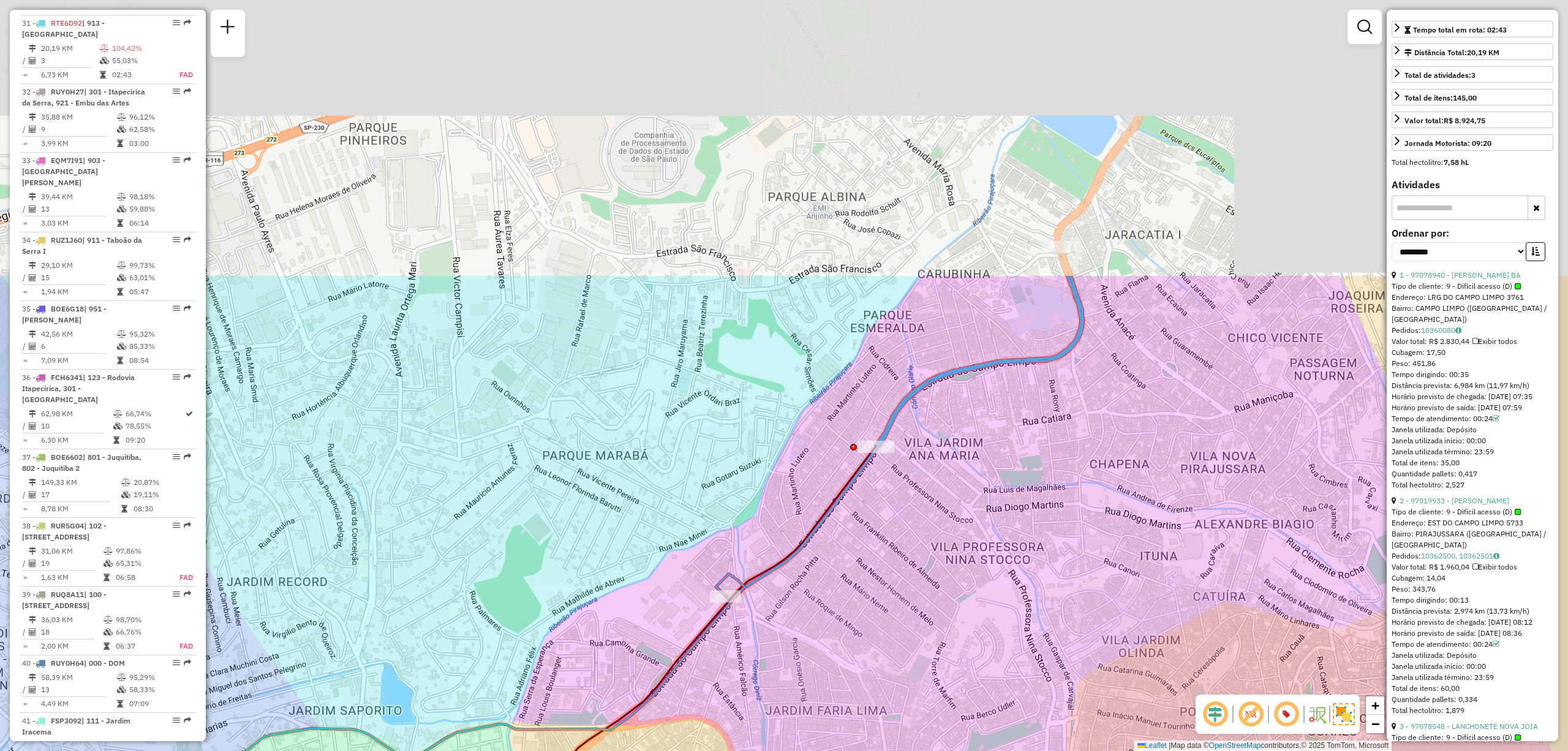
drag, startPoint x: 1133, startPoint y: 135, endPoint x: 1001, endPoint y: 485, distance: 374.1
click at [1001, 485] on div "Janela de atendimento Grade de atendimento Capacidade Transportadoras Veículos …" at bounding box center [784, 376] width 1568 height 751
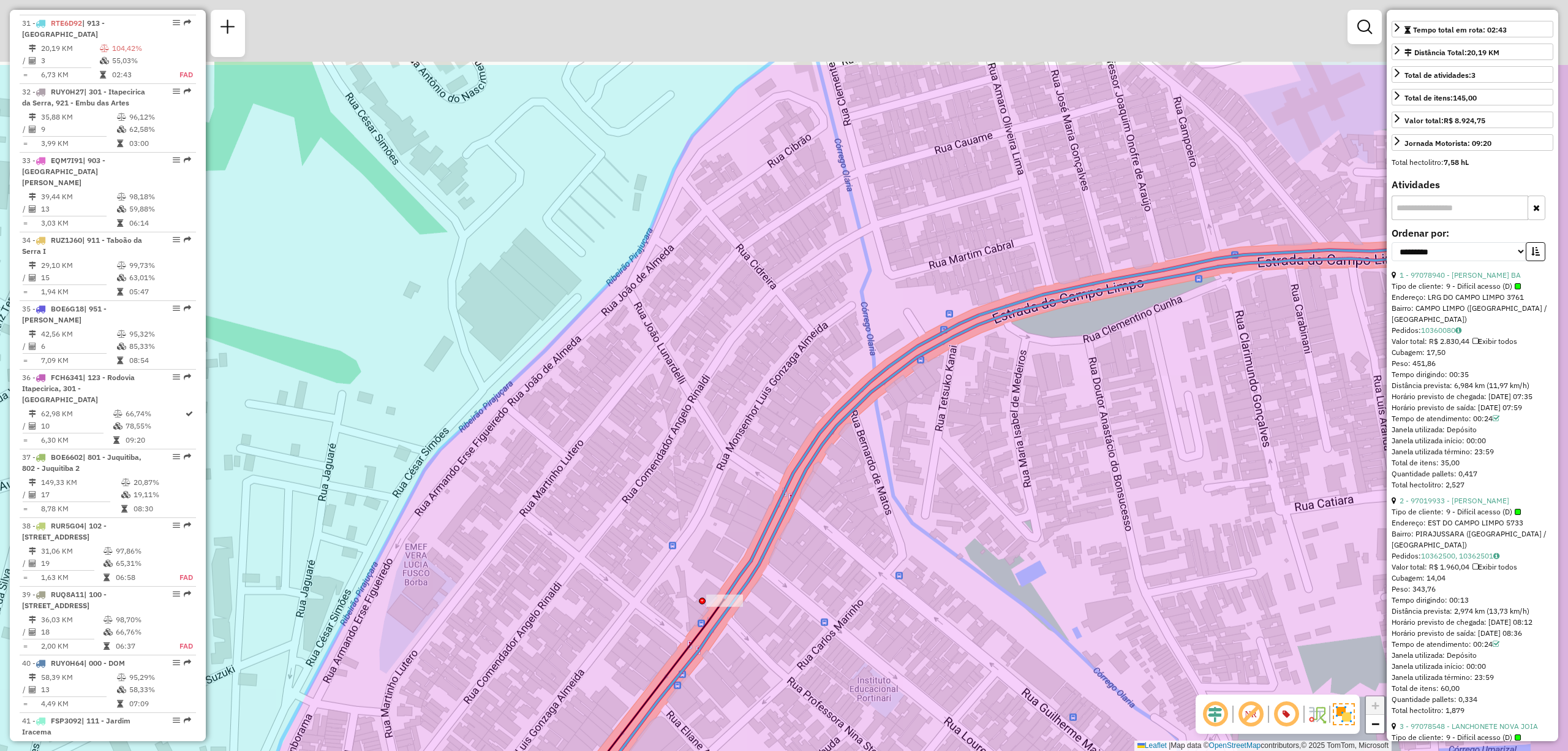
drag, startPoint x: 1120, startPoint y: 356, endPoint x: 914, endPoint y: 562, distance: 291.3
click at [914, 562] on div "Janela de atendimento Grade de atendimento Capacidade Transportadoras Veículos …" at bounding box center [784, 376] width 1568 height 751
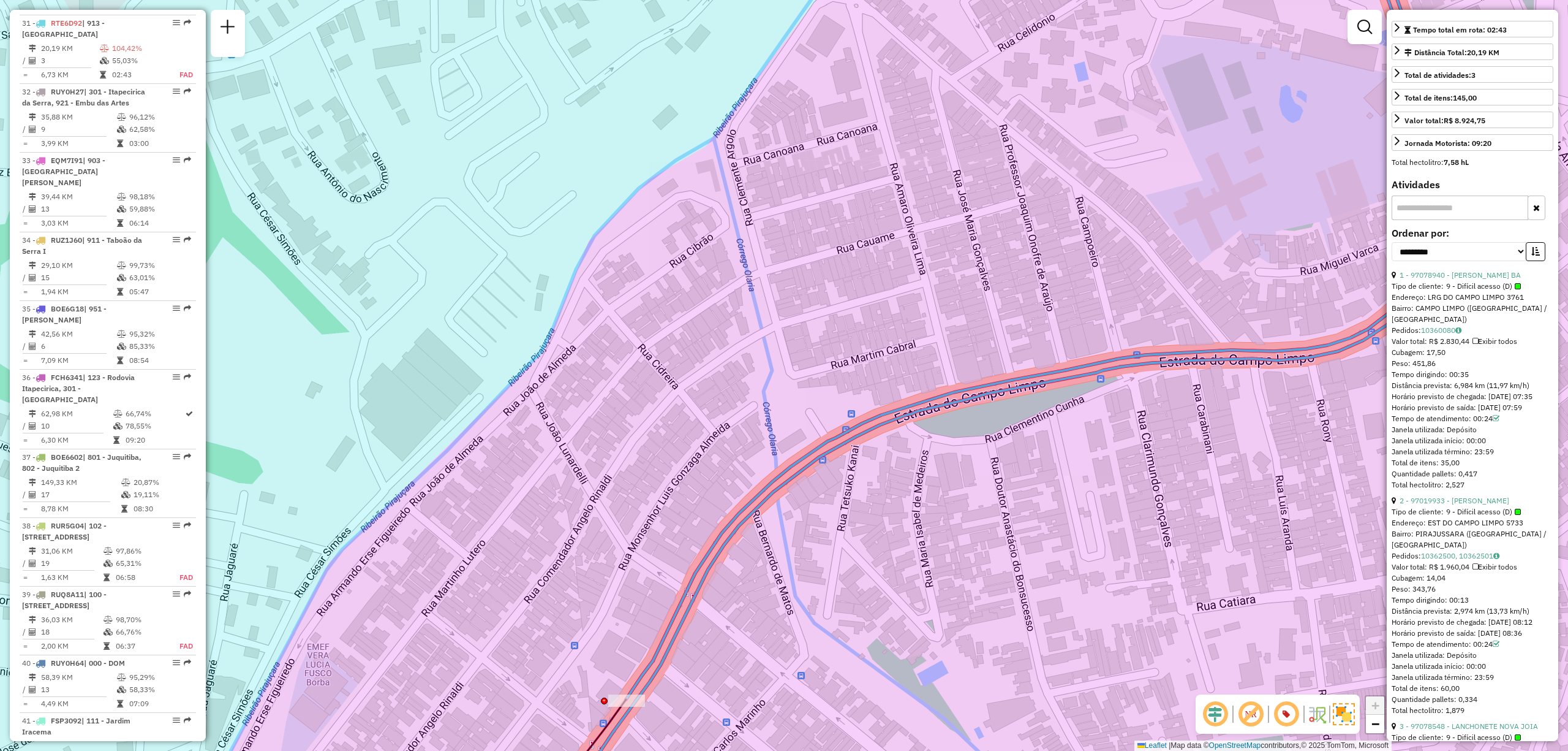
drag, startPoint x: 1133, startPoint y: 373, endPoint x: 630, endPoint y: 449, distance: 508.7
click at [630, 449] on div "Janela de atendimento Grade de atendimento Capacidade Transportadoras Veículos …" at bounding box center [784, 376] width 1568 height 751
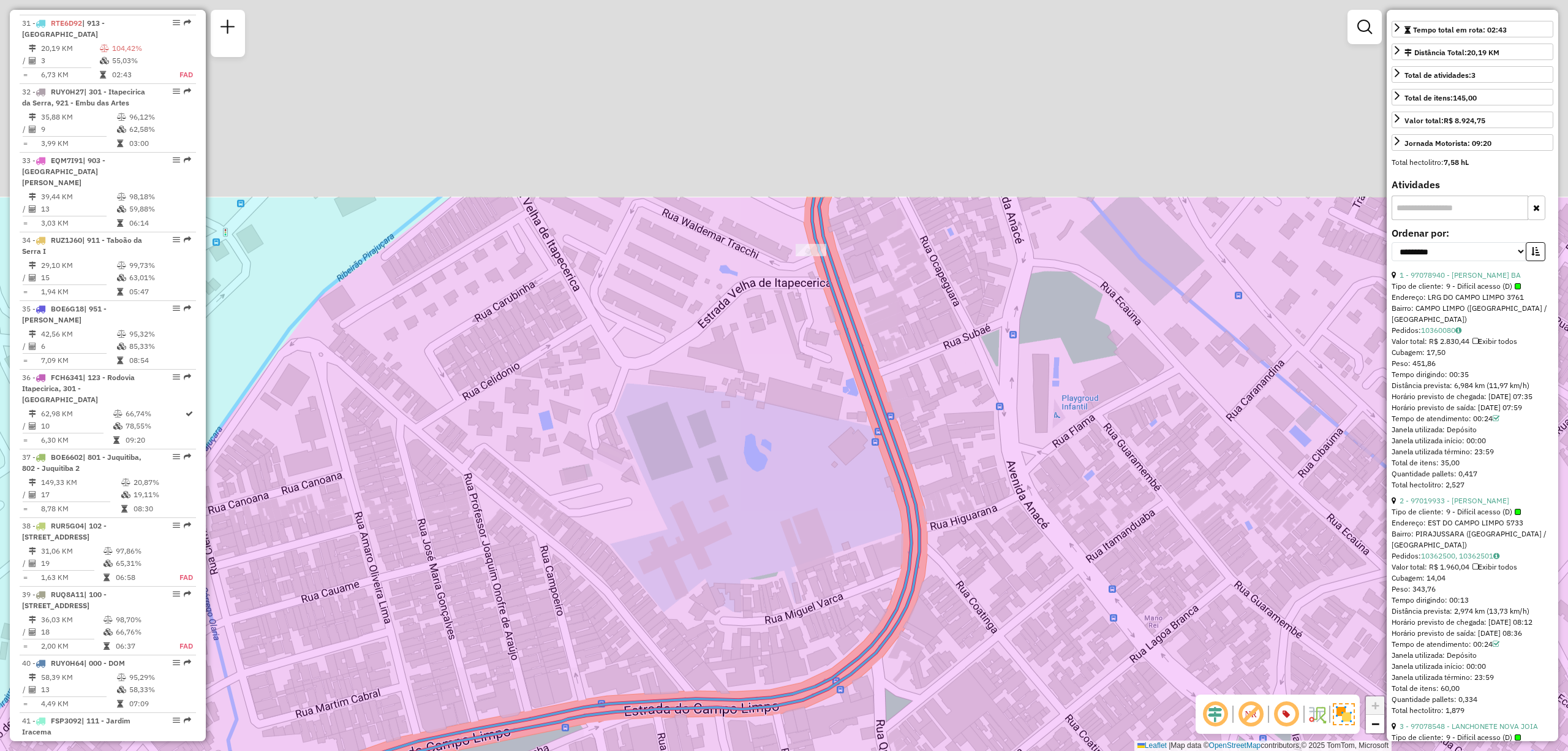
drag, startPoint x: 907, startPoint y: 314, endPoint x: 873, endPoint y: 622, distance: 309.9
click at [873, 622] on div "Janela de atendimento Grade de atendimento Capacidade Transportadoras Veículos …" at bounding box center [784, 376] width 1568 height 751
